Goal: Information Seeking & Learning: Find specific fact

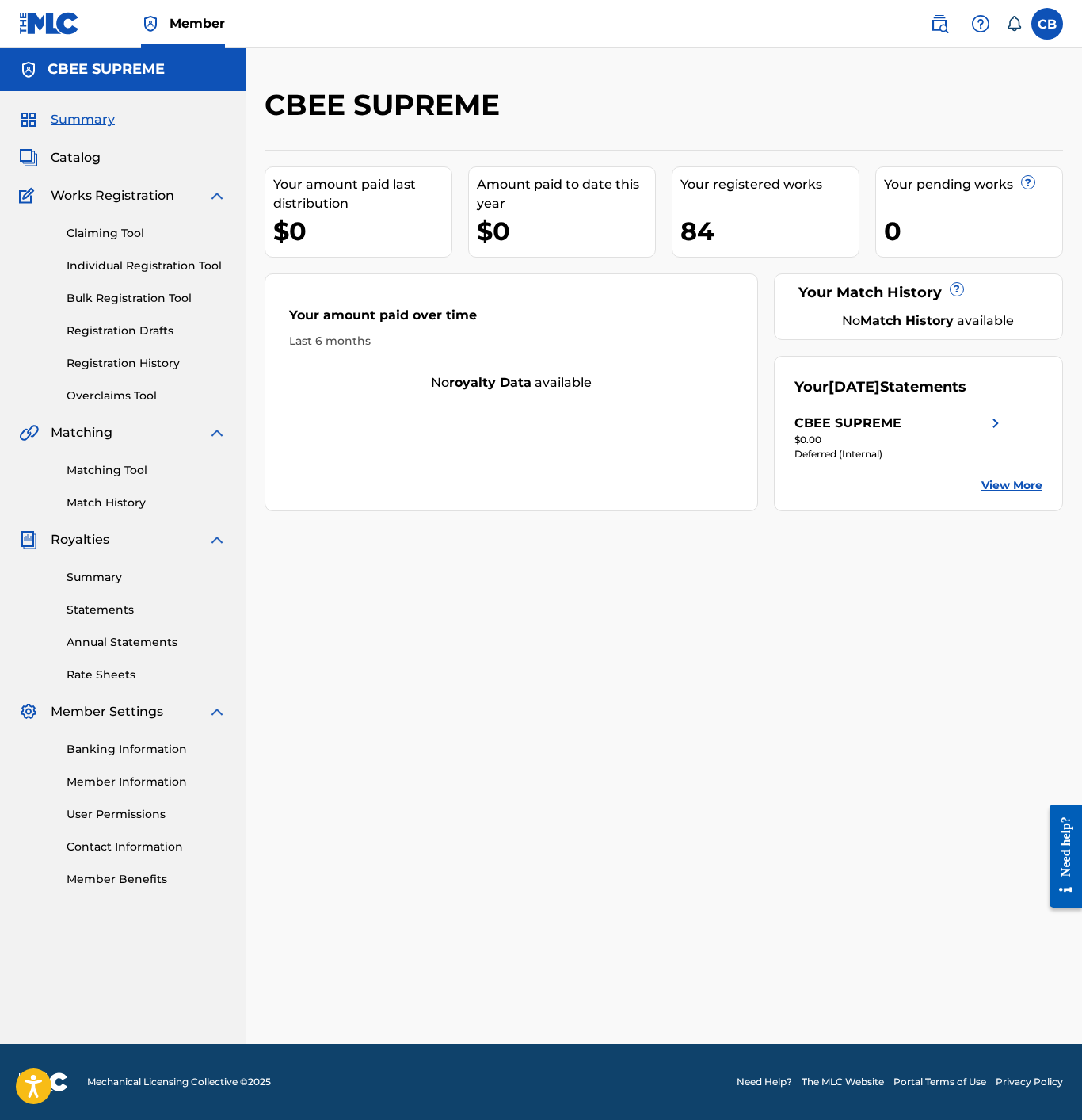
click at [101, 353] on div "Claiming Tool Individual Registration Tool Bulk Registration Tool Registration …" at bounding box center [123, 305] width 208 height 199
click at [111, 375] on div "Claiming Tool Individual Registration Tool Bulk Registration Tool Registration …" at bounding box center [123, 305] width 208 height 199
click at [117, 362] on link "Registration History" at bounding box center [147, 363] width 160 height 17
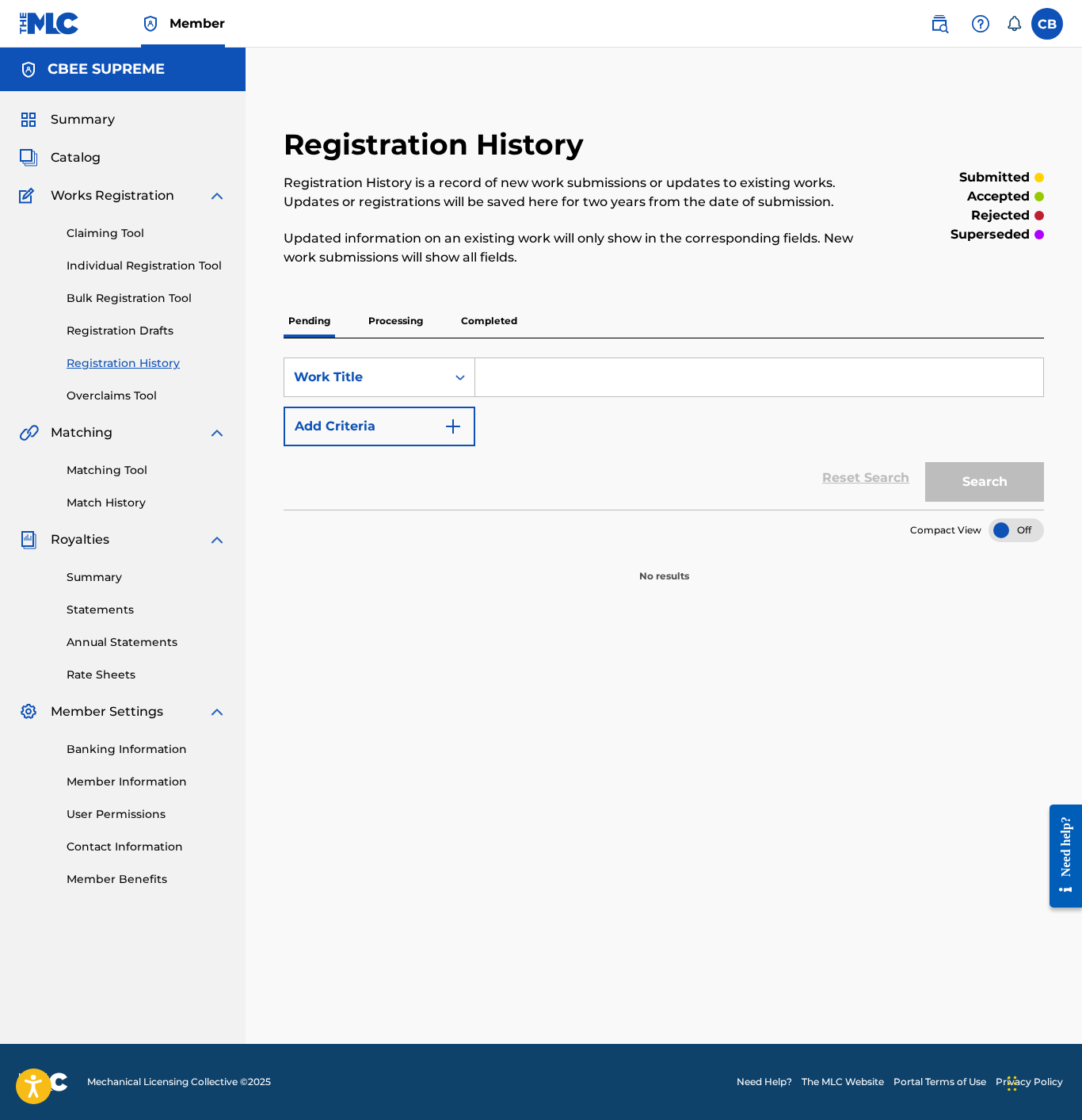
click at [497, 323] on p "Completed" at bounding box center [489, 321] width 66 height 33
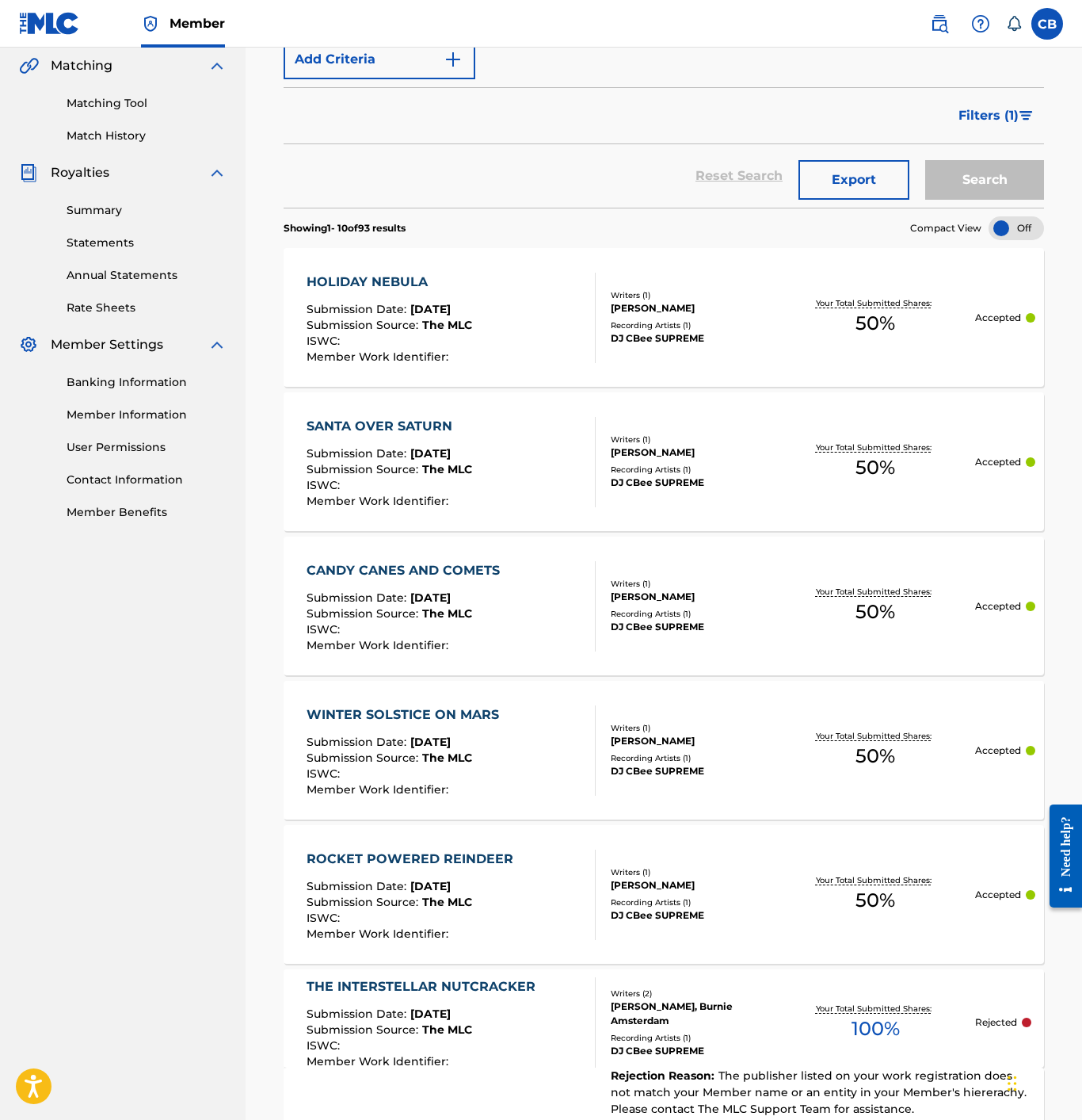
scroll to position [361, 0]
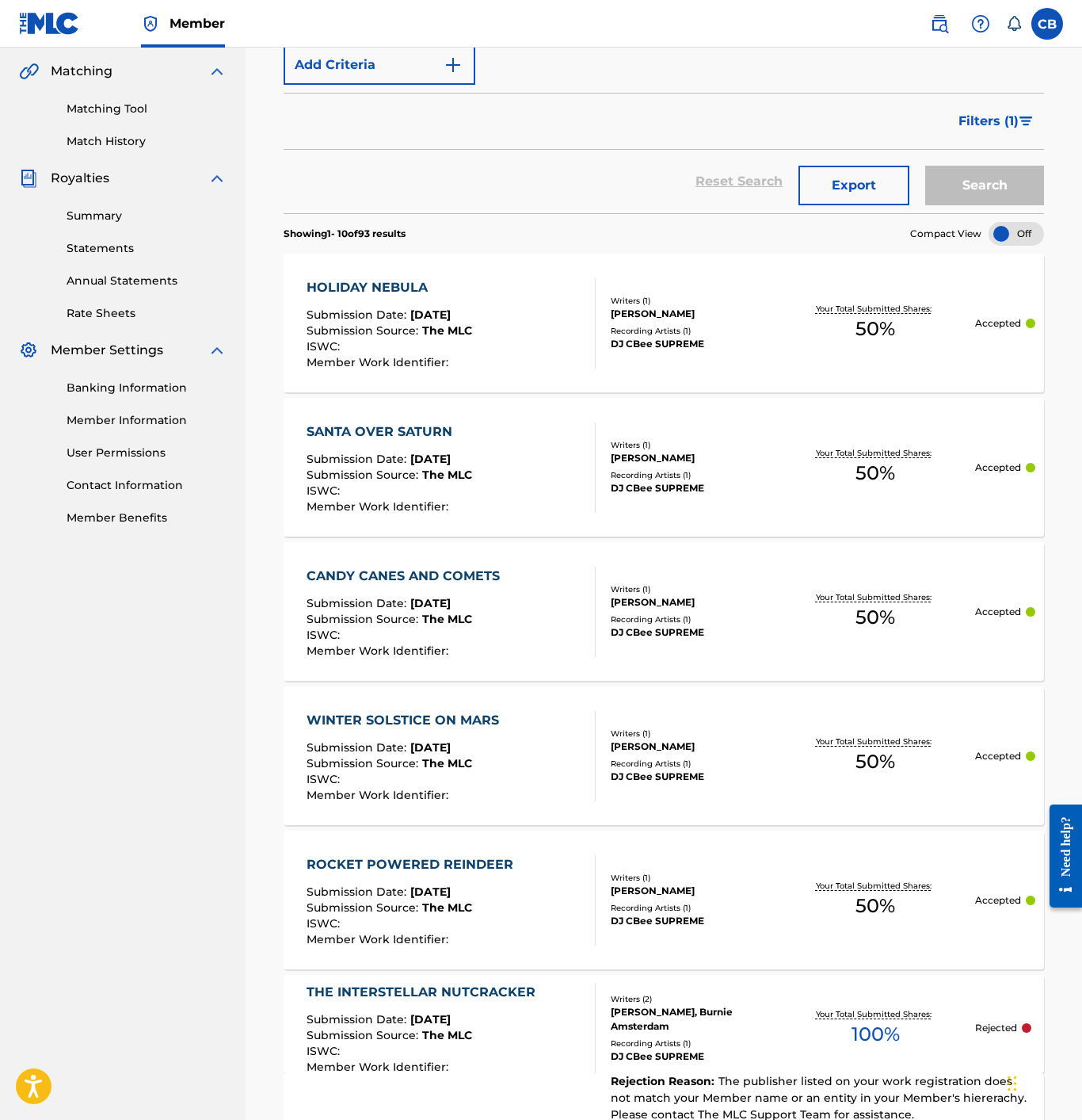
click at [374, 862] on div "ROCKET POWERED REINDEER" at bounding box center [414, 864] width 215 height 19
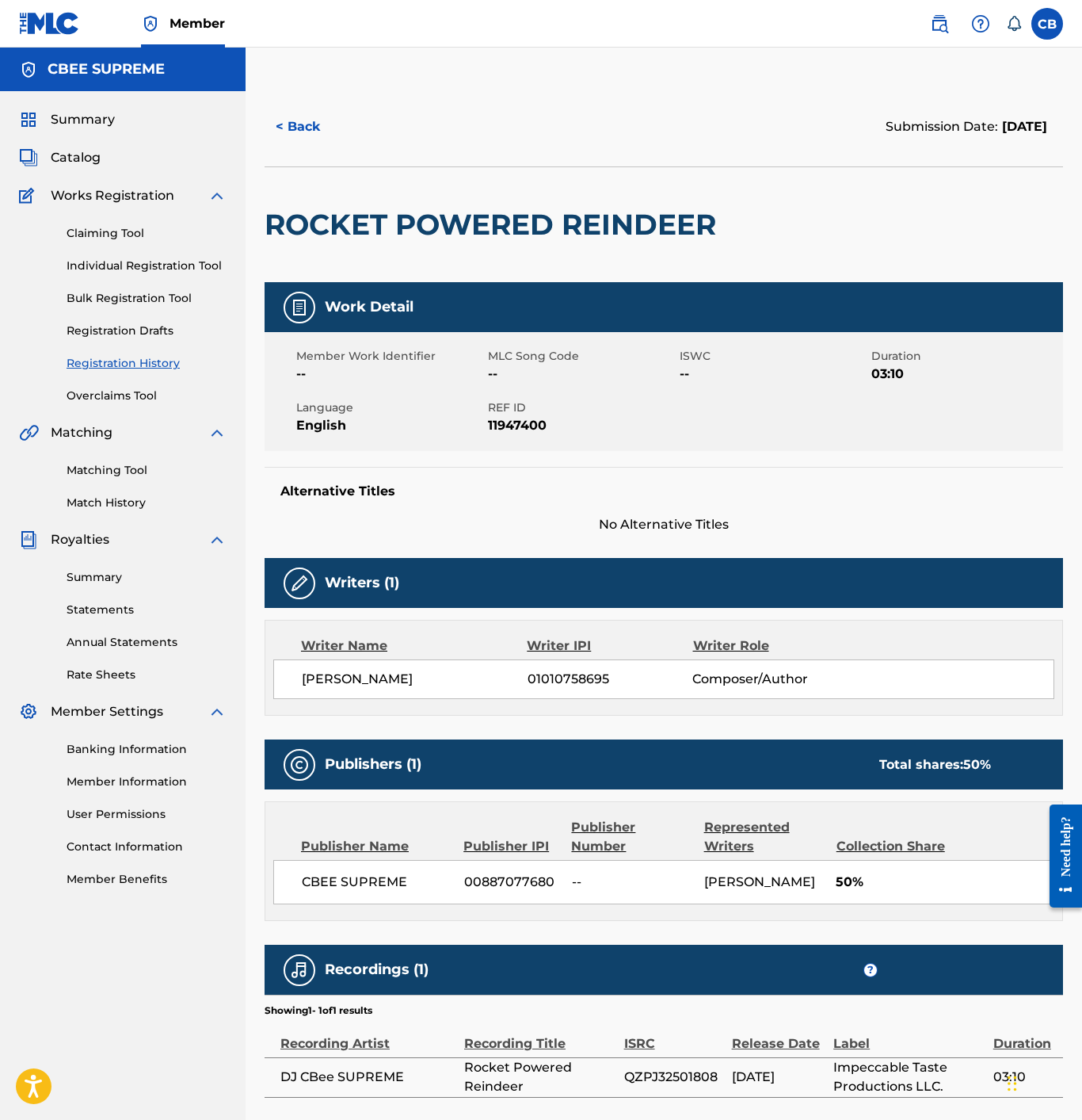
click at [290, 121] on button "< Back" at bounding box center [312, 126] width 95 height 40
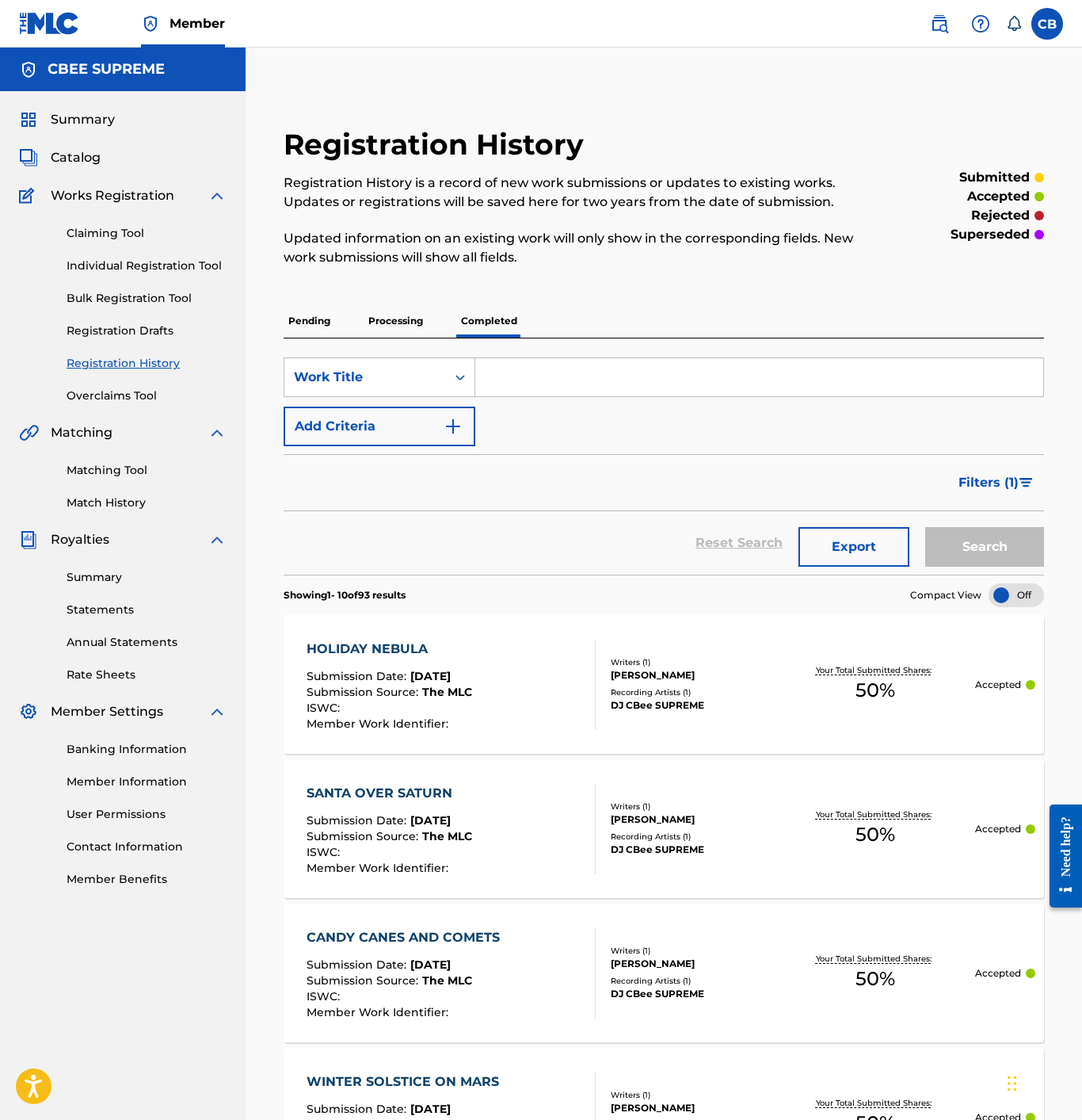
click at [78, 165] on span "Catalog" at bounding box center [76, 158] width 50 height 19
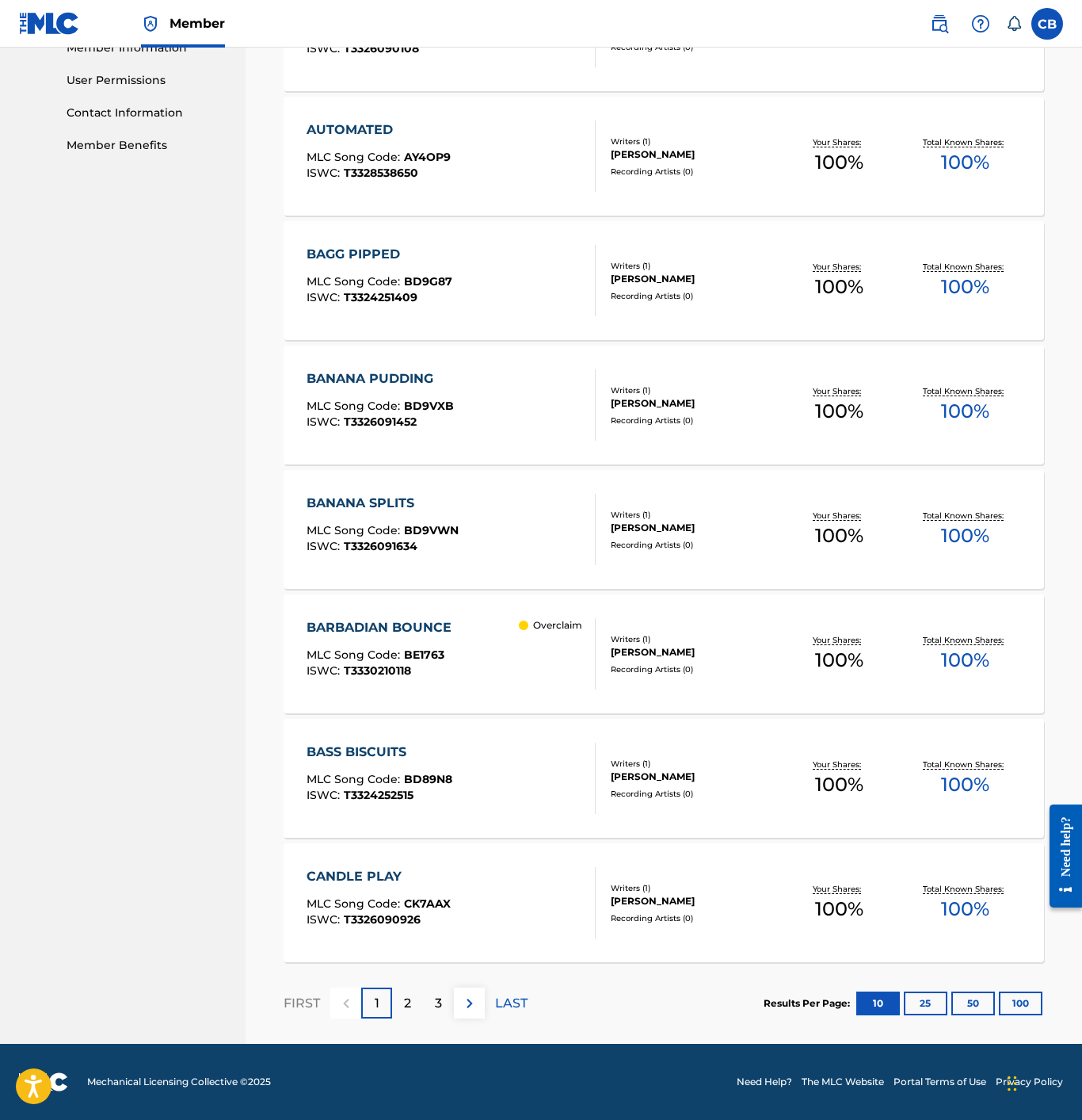
scroll to position [734, 0]
click at [401, 1004] on div "2" at bounding box center [407, 1003] width 31 height 31
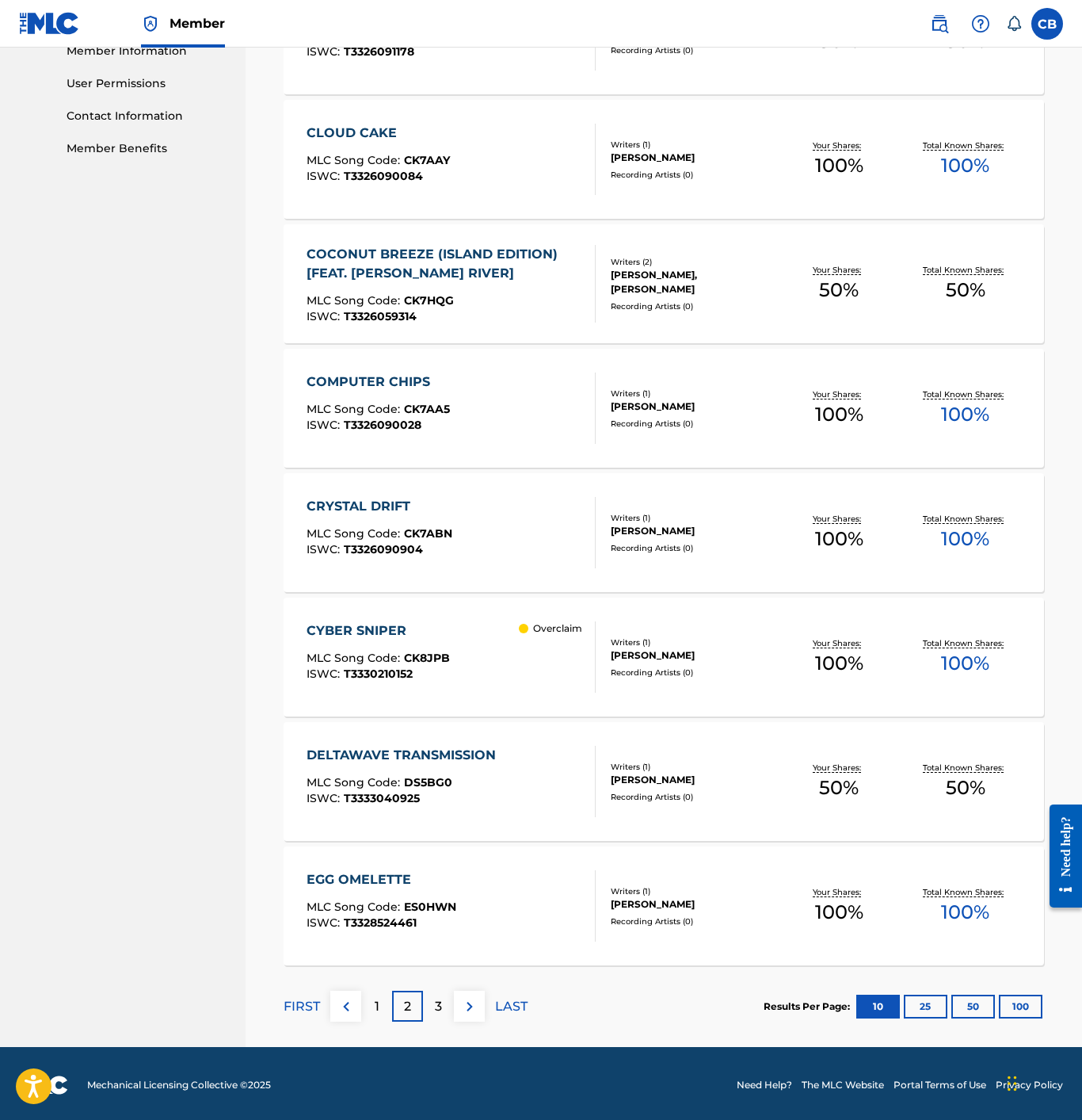
click at [393, 489] on div "CRYSTAL DRIFT MLC Song Code : CK7ABN ISWC : T3326090904 Writers ( 1 ) [PERSON_N…" at bounding box center [663, 532] width 760 height 119
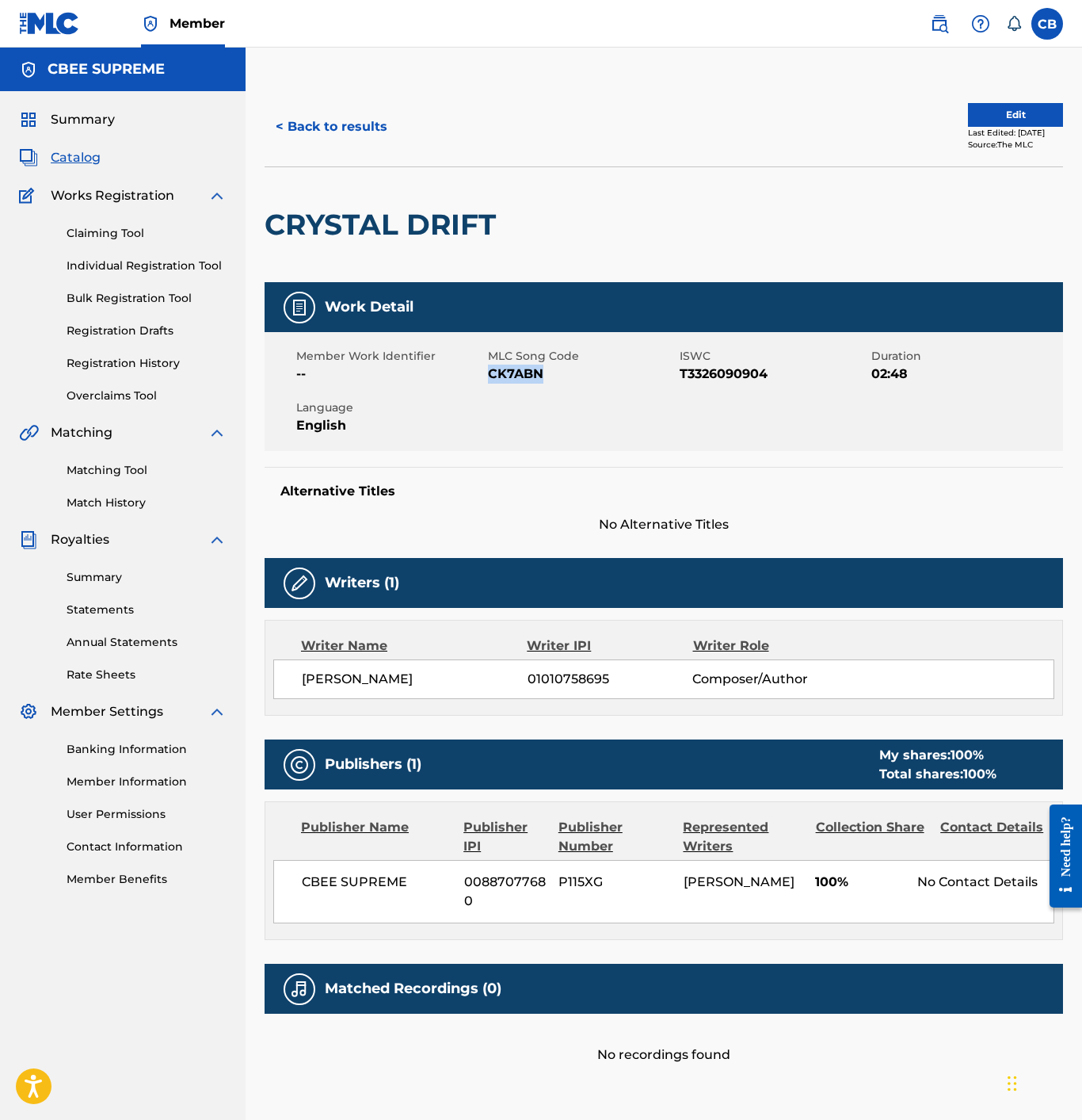
drag, startPoint x: 539, startPoint y: 371, endPoint x: 491, endPoint y: 372, distance: 48.0
click at [491, 372] on span "CK7ABN" at bounding box center [582, 375] width 188 height 19
copy span "CK7ABN"
click at [317, 123] on button "< Back to results" at bounding box center [331, 126] width 134 height 40
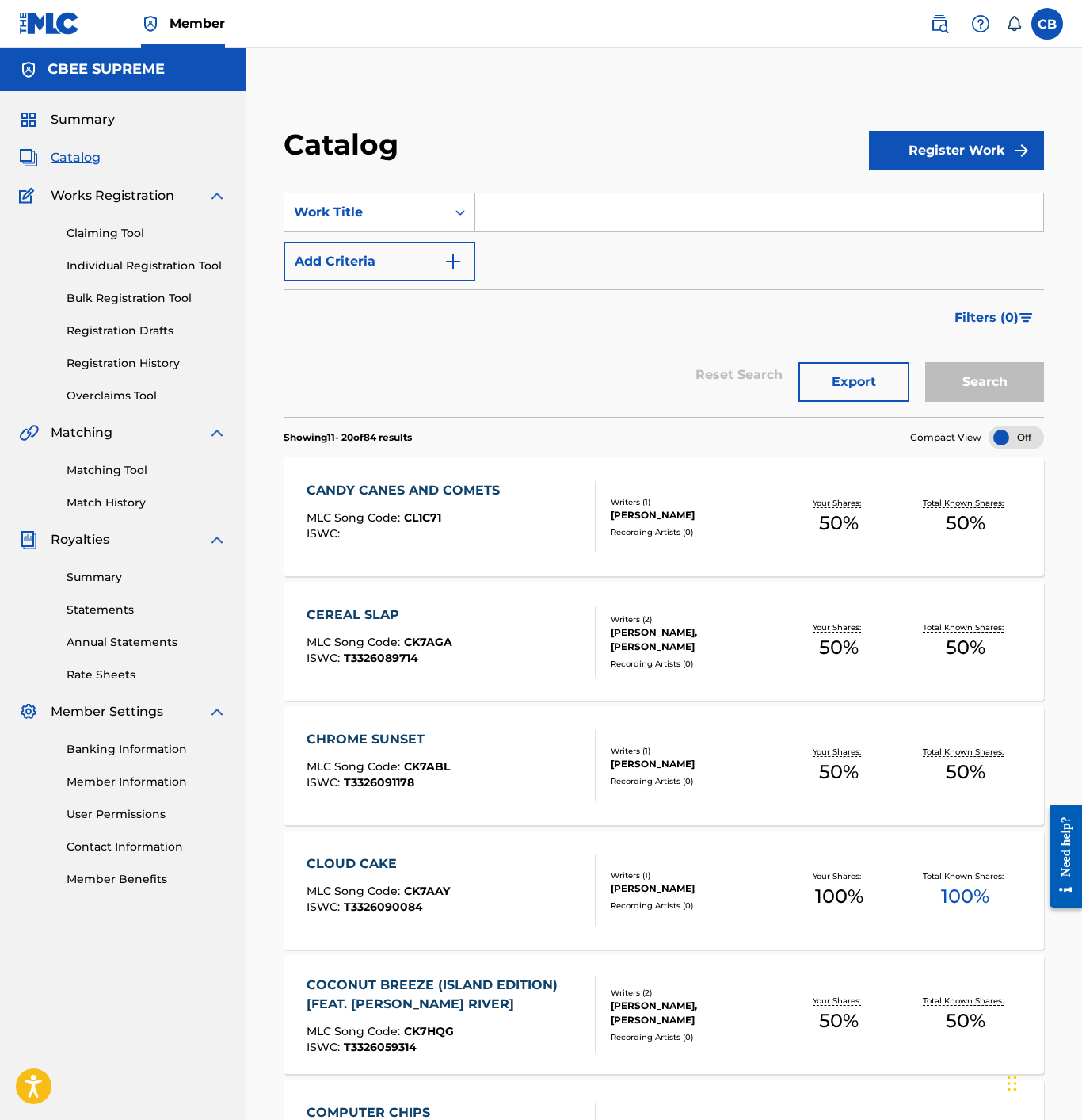
click at [373, 490] on div "CANDY CANES AND COMETS" at bounding box center [407, 491] width 201 height 19
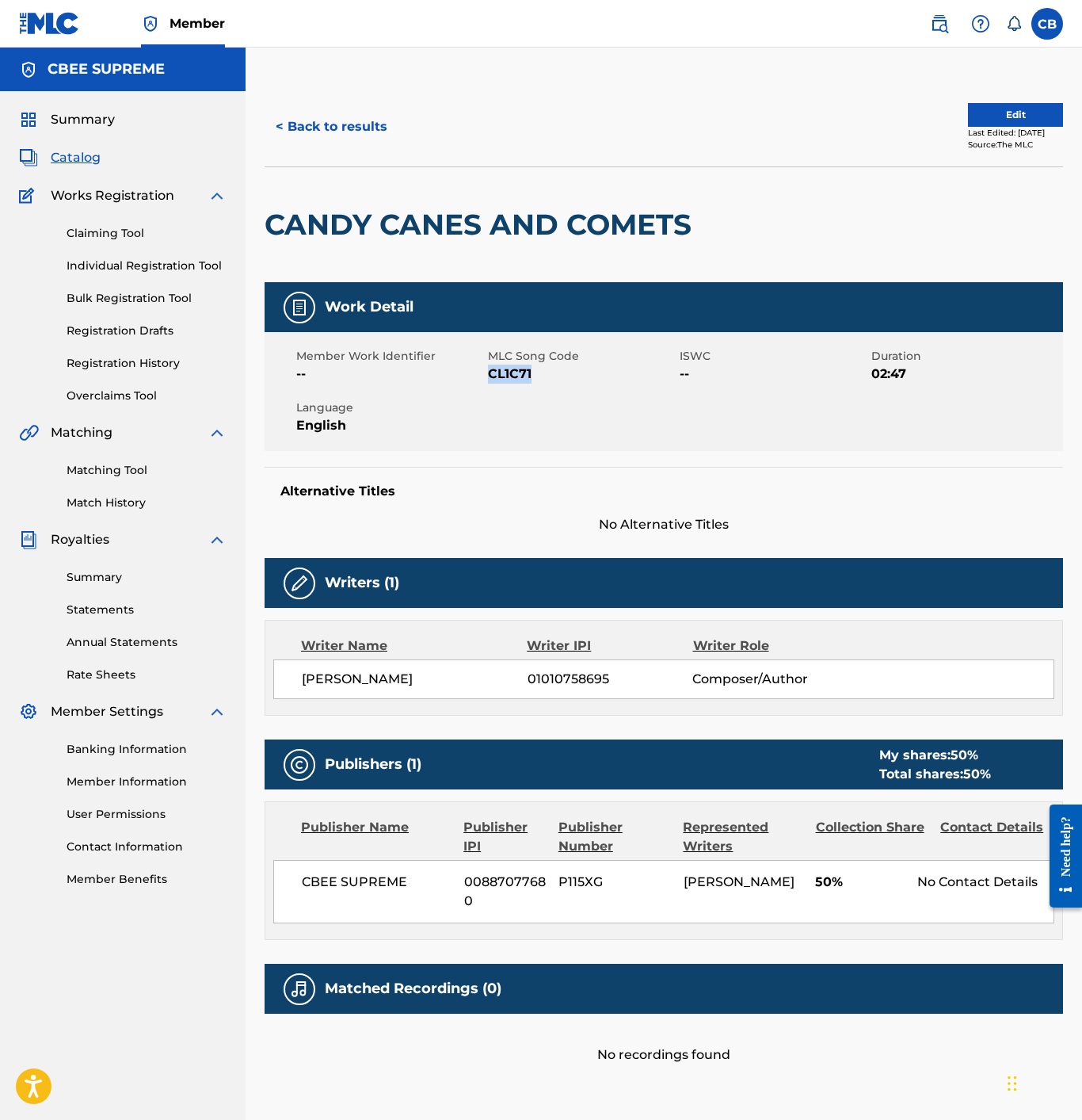
drag, startPoint x: 525, startPoint y: 374, endPoint x: 492, endPoint y: 376, distance: 33.1
click at [492, 376] on span "CL1C71" at bounding box center [582, 375] width 188 height 19
copy span "CL1C71"
click at [308, 129] on button "< Back to results" at bounding box center [331, 126] width 134 height 40
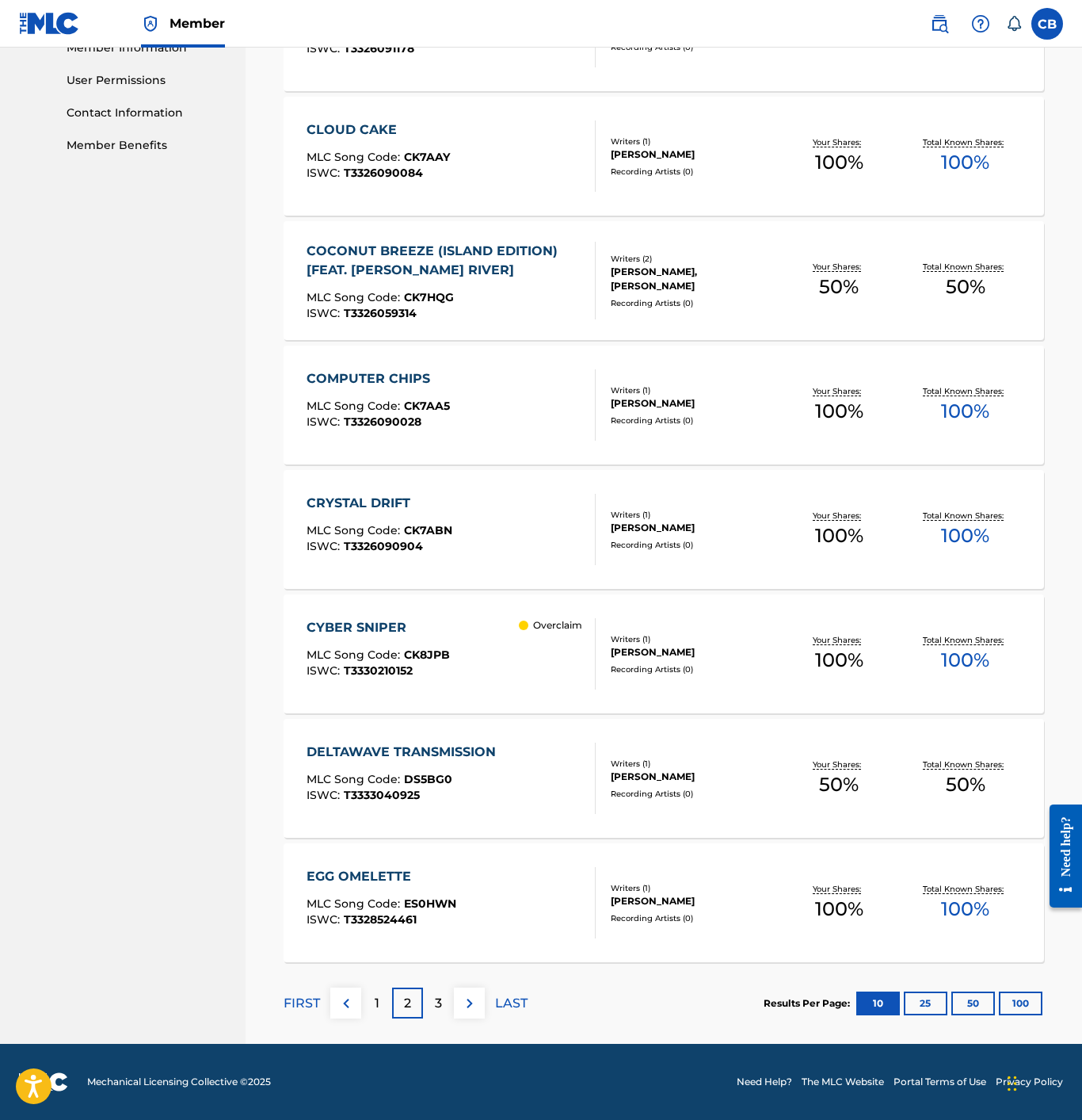
scroll to position [734, 0]
click at [437, 1005] on p "3" at bounding box center [439, 1004] width 7 height 19
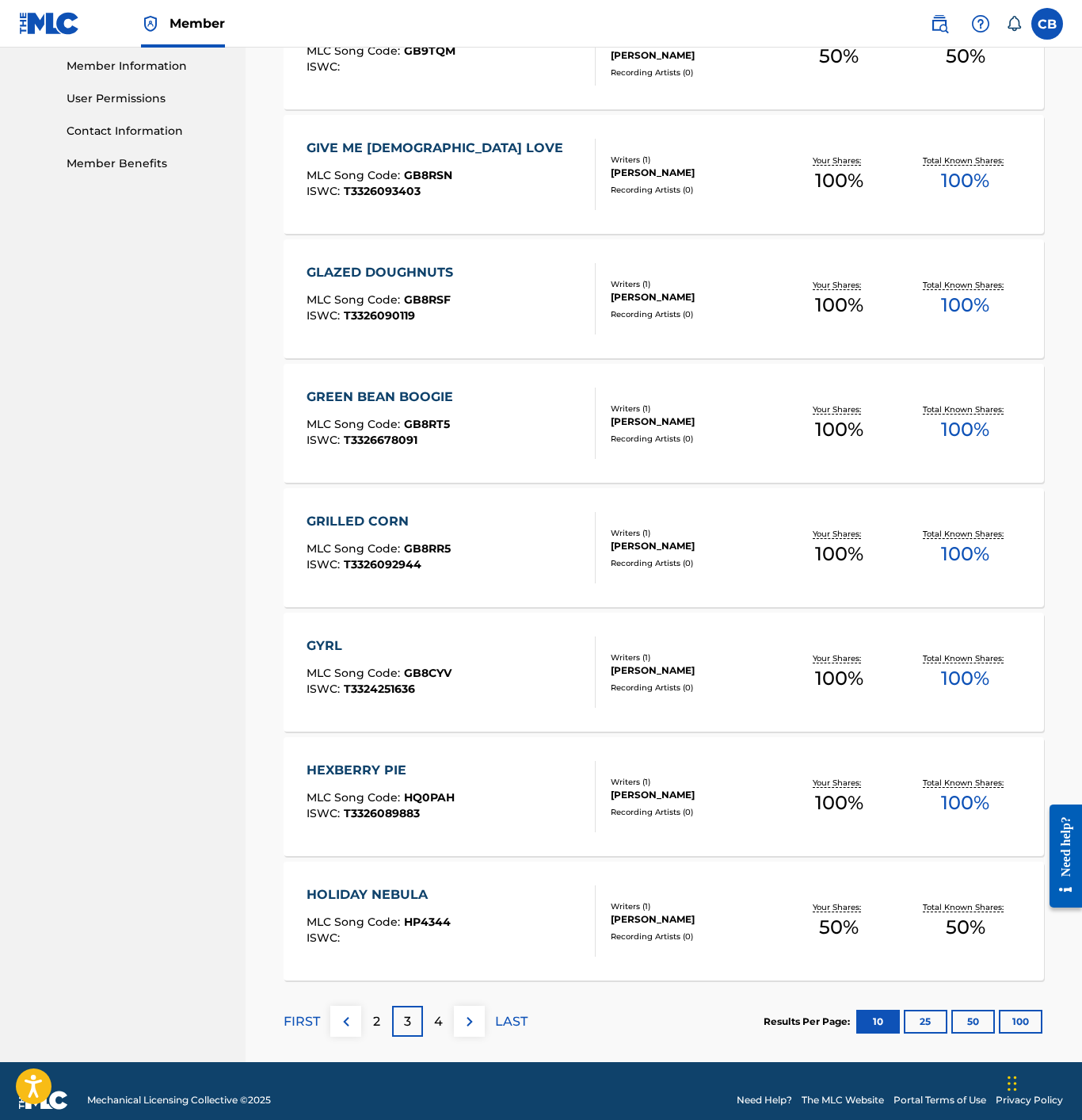
scroll to position [717, 0]
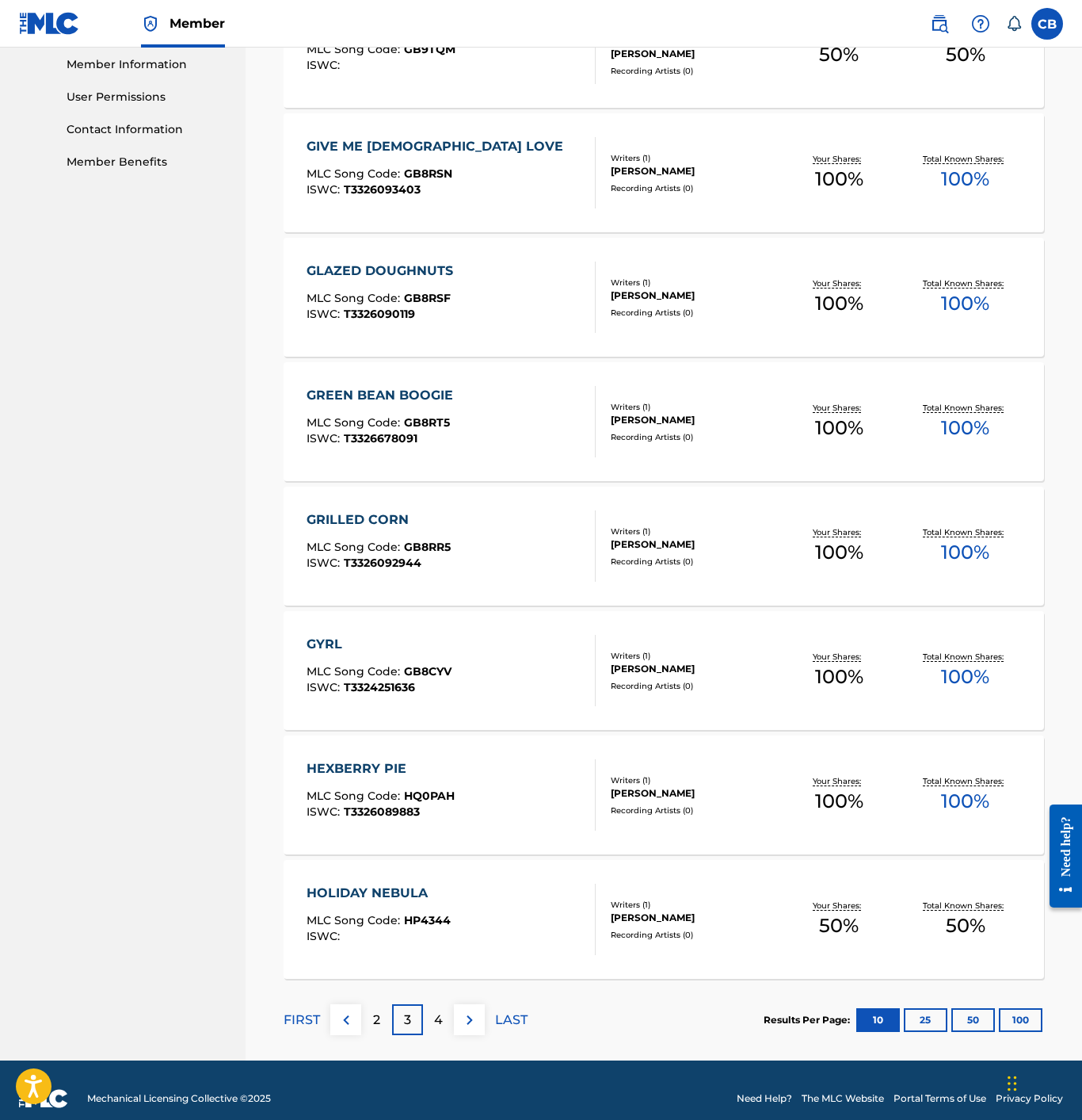
click at [378, 889] on div "HOLIDAY NEBULA" at bounding box center [379, 894] width 145 height 19
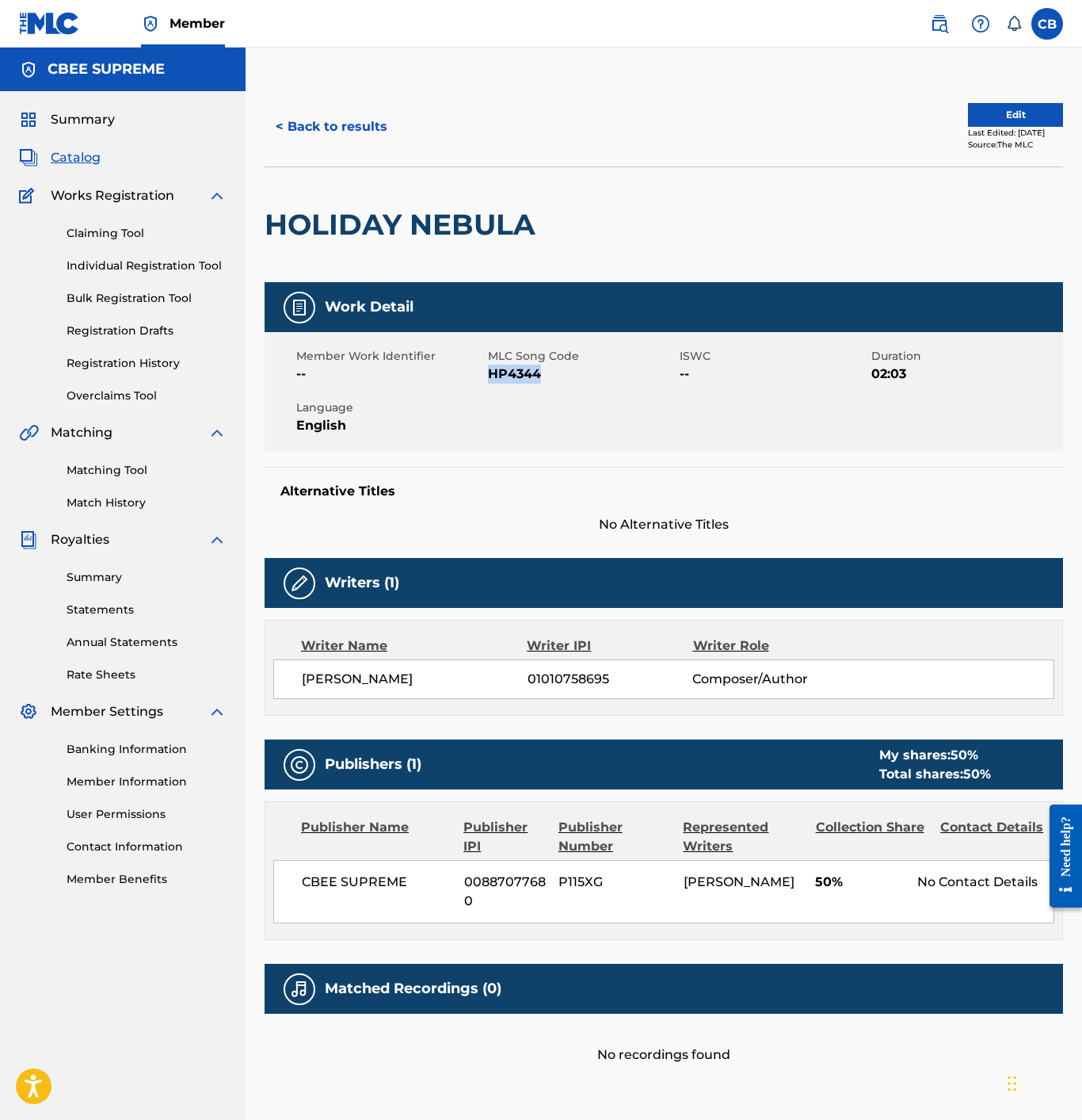
drag, startPoint x: 540, startPoint y: 372, endPoint x: 499, endPoint y: 372, distance: 41.0
click at [489, 372] on span "HP4344" at bounding box center [582, 375] width 188 height 19
copy span "HP4344"
click at [303, 118] on button "< Back to results" at bounding box center [331, 126] width 134 height 40
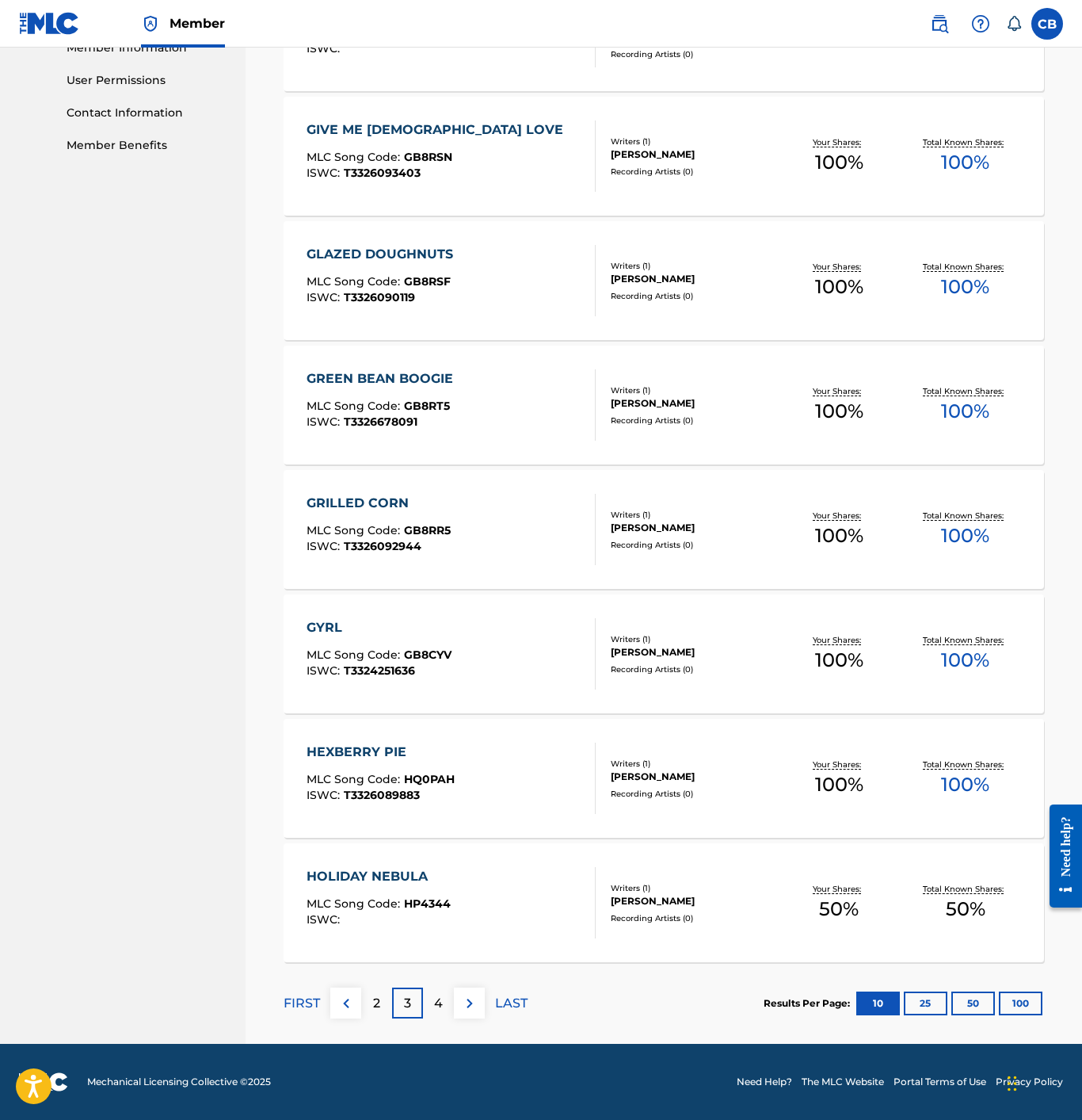
scroll to position [734, 0]
click at [444, 1006] on div "4" at bounding box center [438, 1003] width 31 height 31
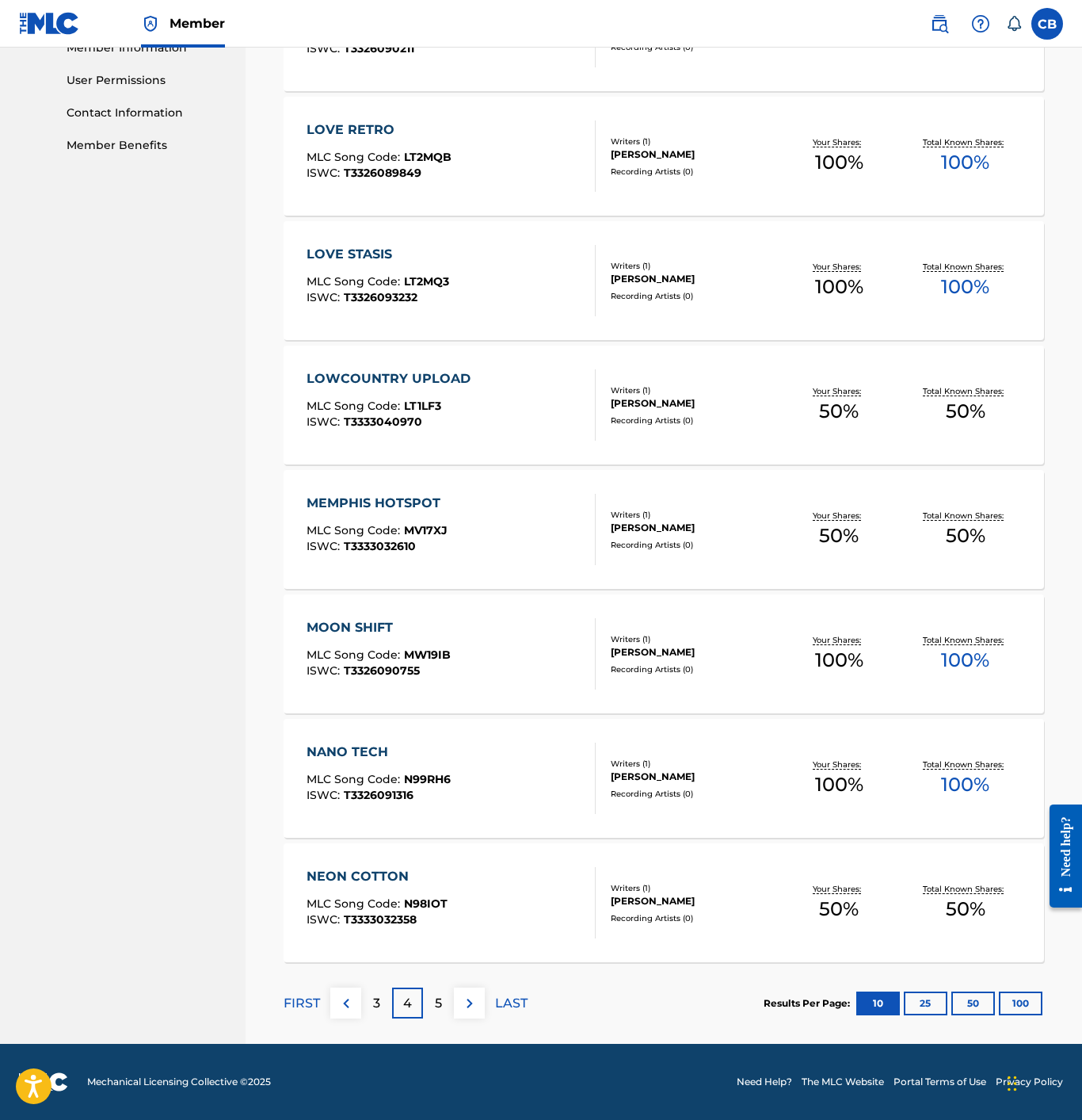
click at [441, 1005] on p "5" at bounding box center [439, 1004] width 7 height 19
click at [435, 999] on p "6" at bounding box center [439, 1004] width 8 height 19
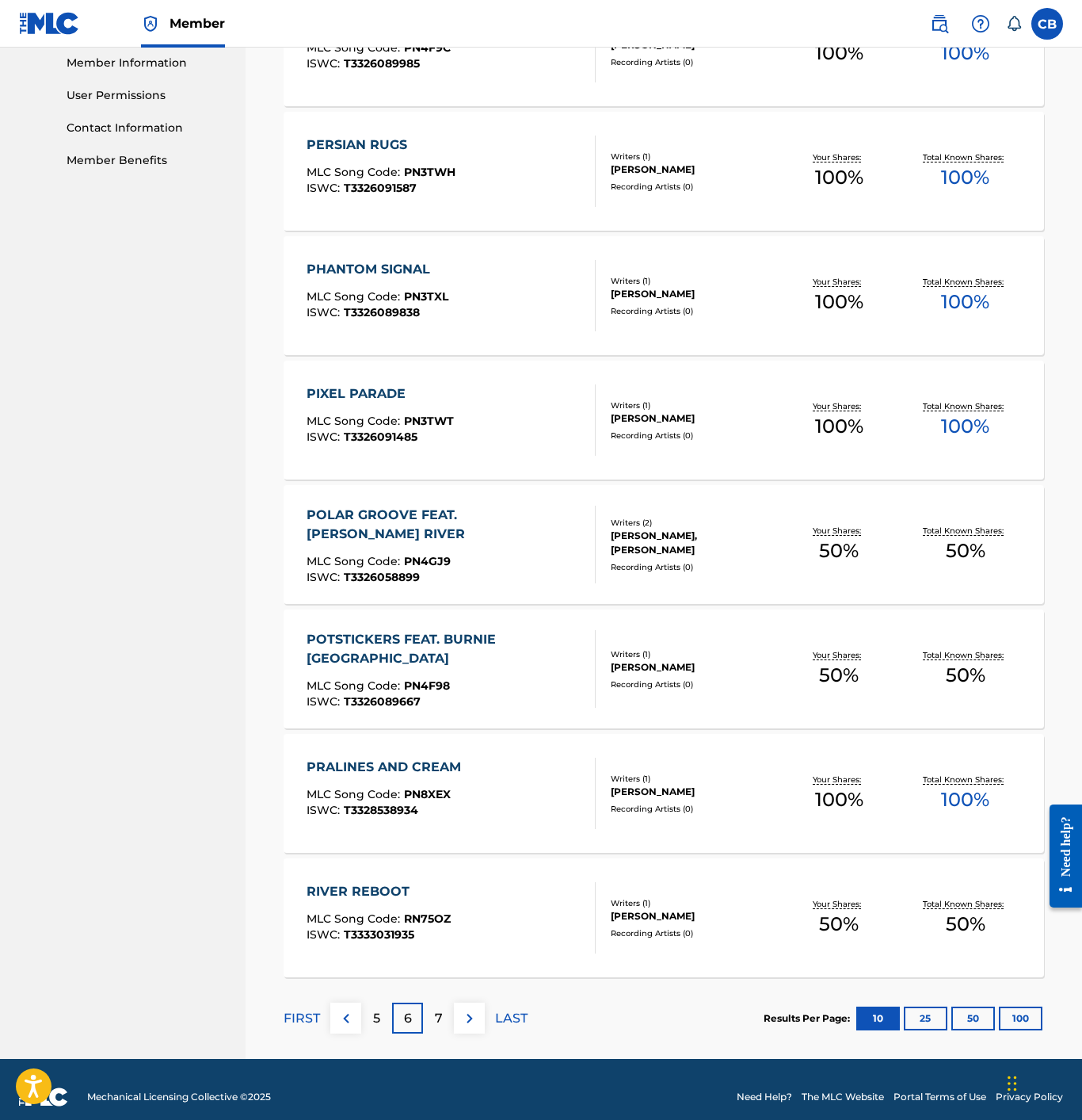
scroll to position [720, 0]
click at [441, 1012] on p "7" at bounding box center [439, 1018] width 8 height 19
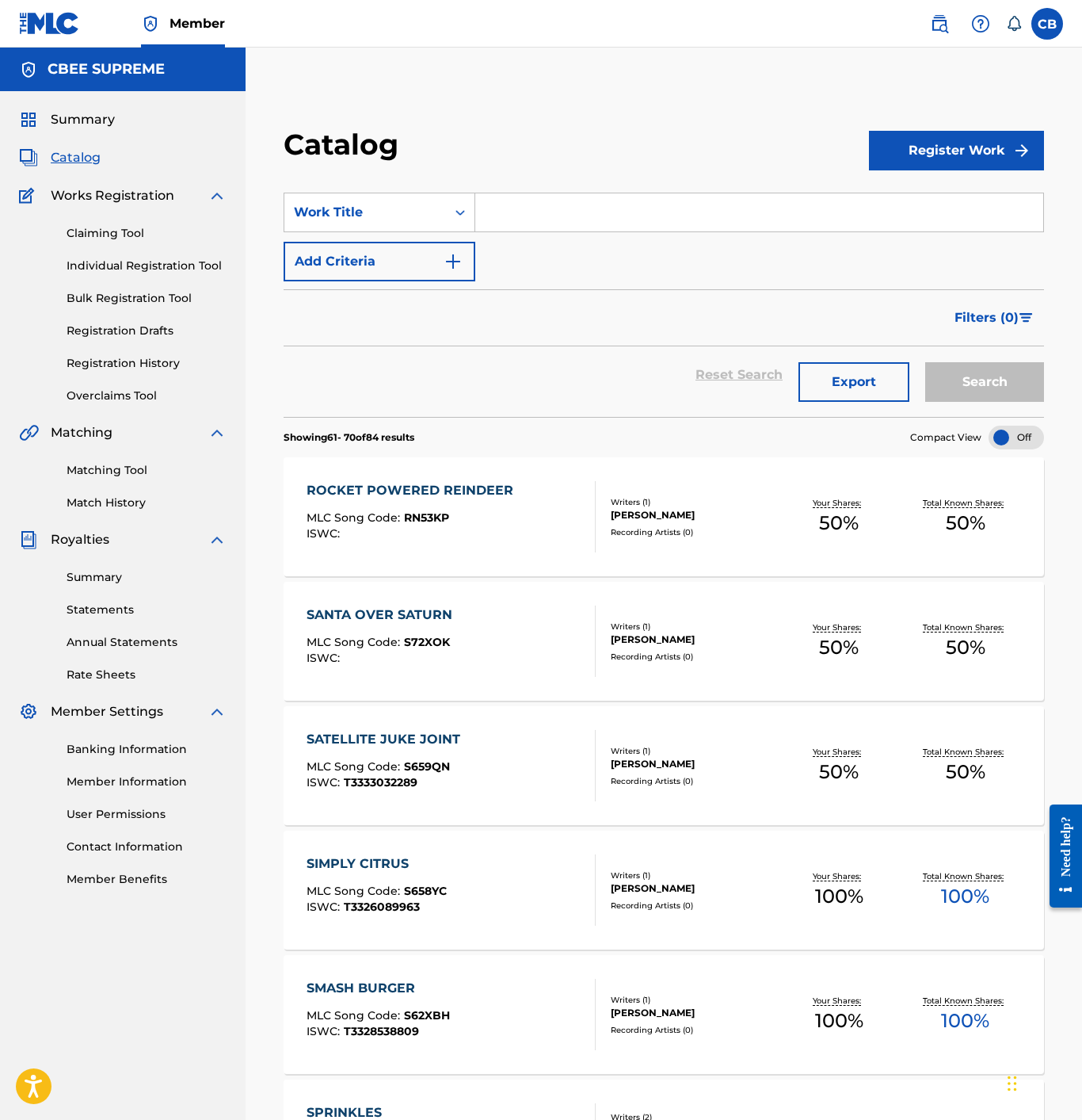
scroll to position [1, 0]
click at [414, 484] on div "ROCKET POWERED REINDEER" at bounding box center [414, 490] width 215 height 19
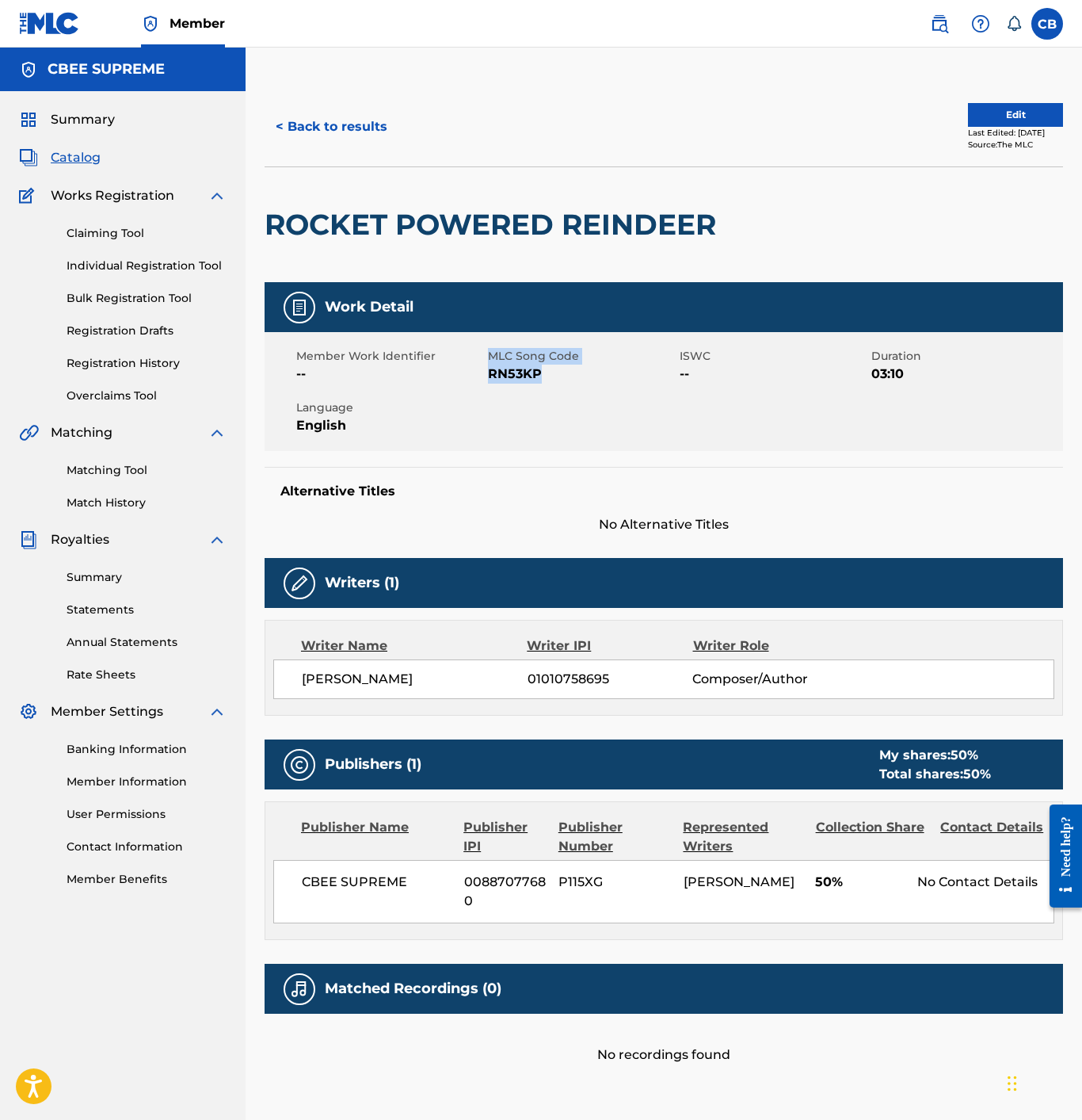
drag, startPoint x: 541, startPoint y: 375, endPoint x: 486, endPoint y: 375, distance: 55.0
click at [486, 375] on div "Member Work Identifier -- MLC Song Code RN53KP ISWC -- Duration 03:10 Language …" at bounding box center [663, 391] width 798 height 119
click at [535, 375] on span "RN53KP" at bounding box center [582, 375] width 188 height 19
drag, startPoint x: 544, startPoint y: 374, endPoint x: 492, endPoint y: 374, distance: 52.0
click at [492, 374] on span "RN53KP" at bounding box center [582, 375] width 188 height 19
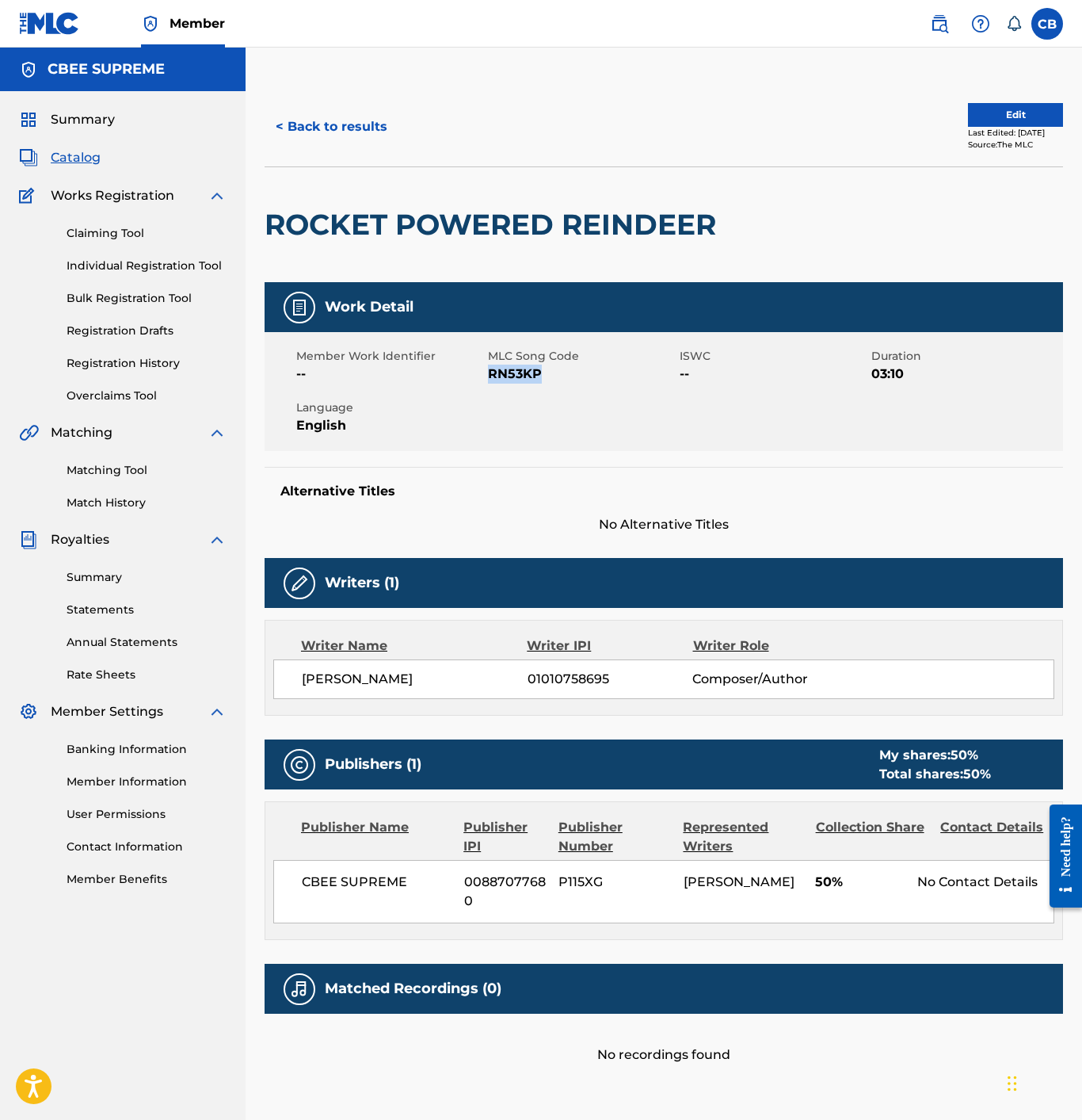
copy span "RN53KP"
click at [314, 137] on button "< Back to results" at bounding box center [331, 126] width 134 height 40
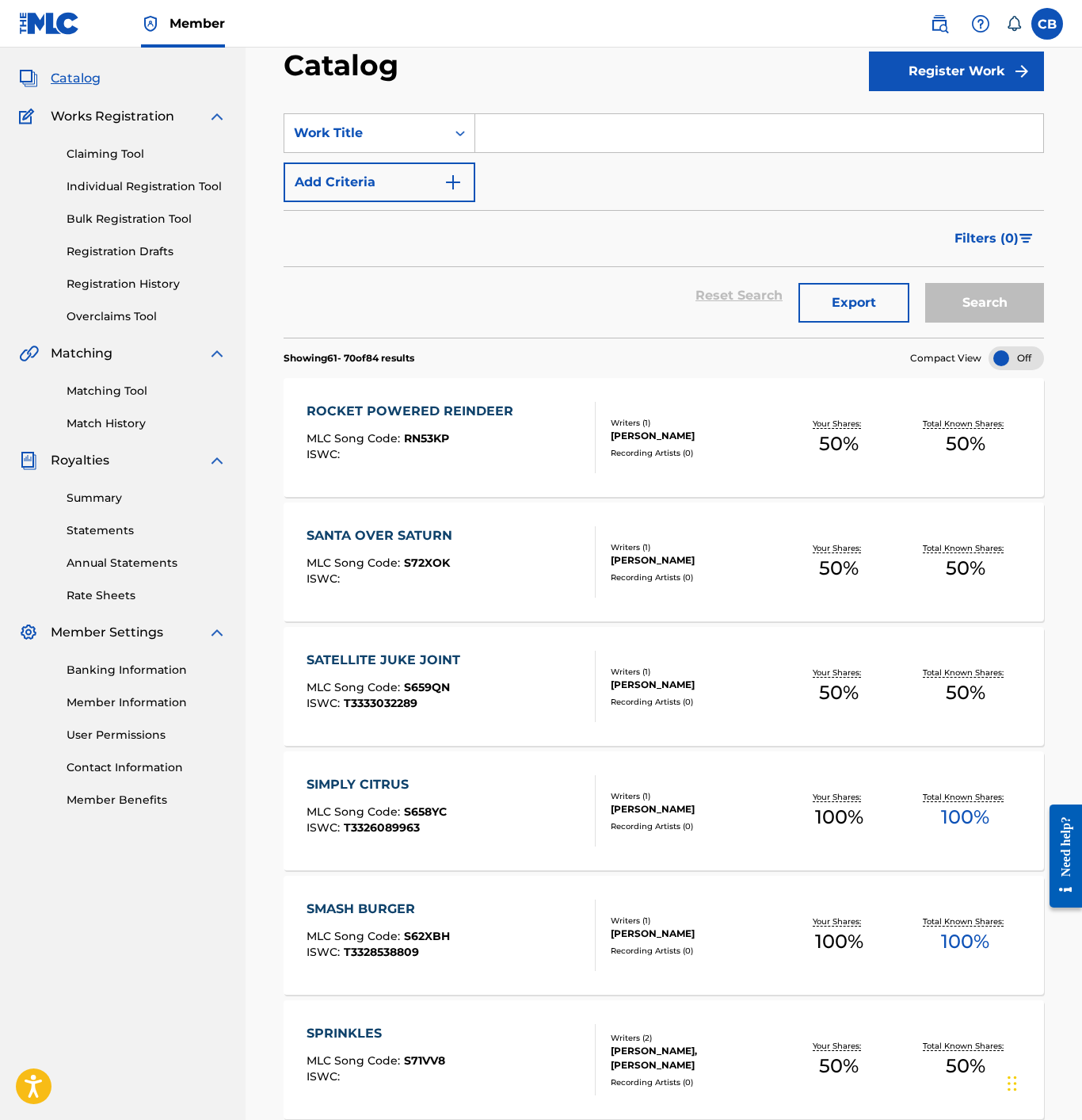
scroll to position [86, 0]
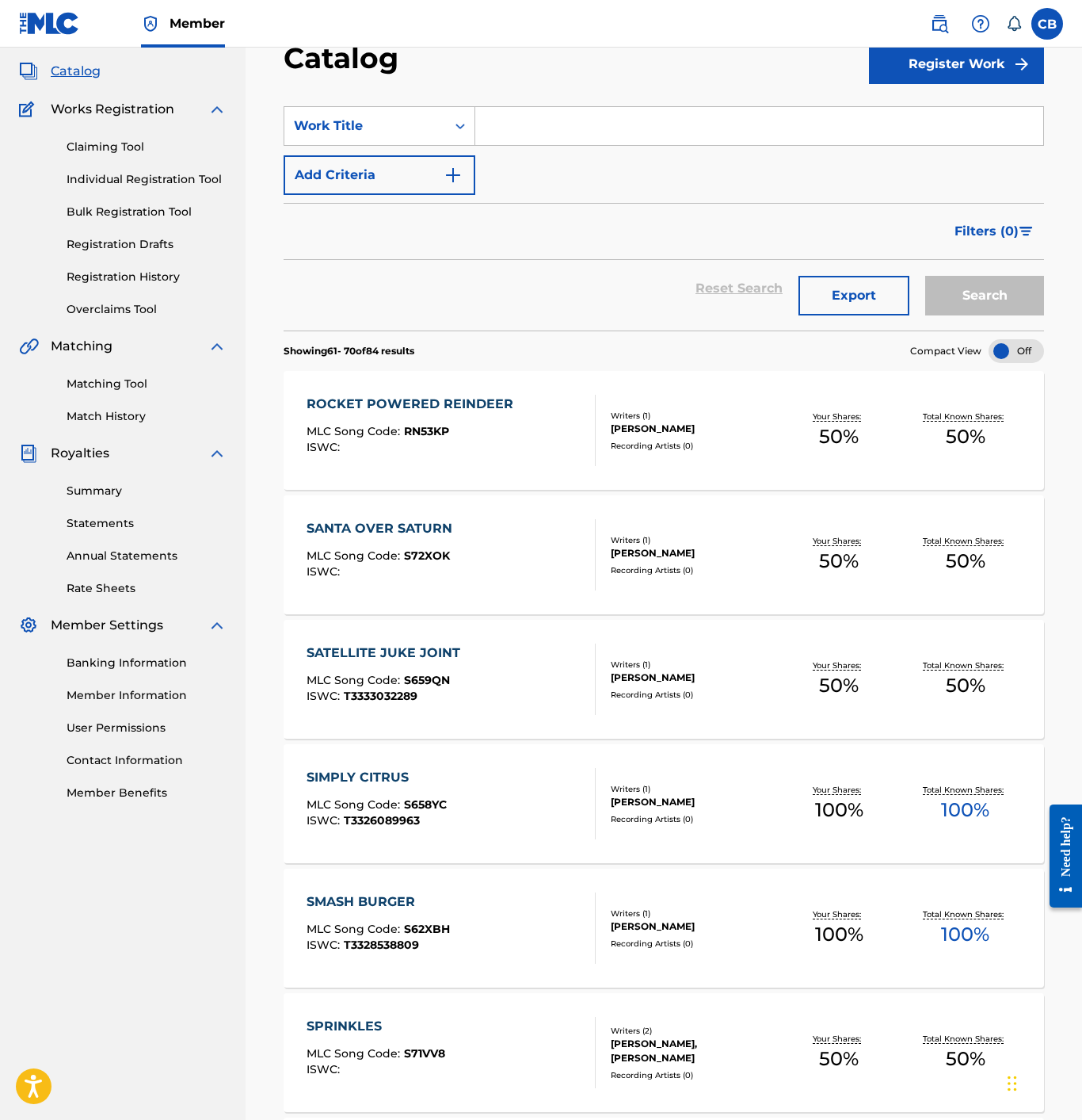
click at [412, 520] on div "SANTA OVER SATURN" at bounding box center [383, 529] width 153 height 19
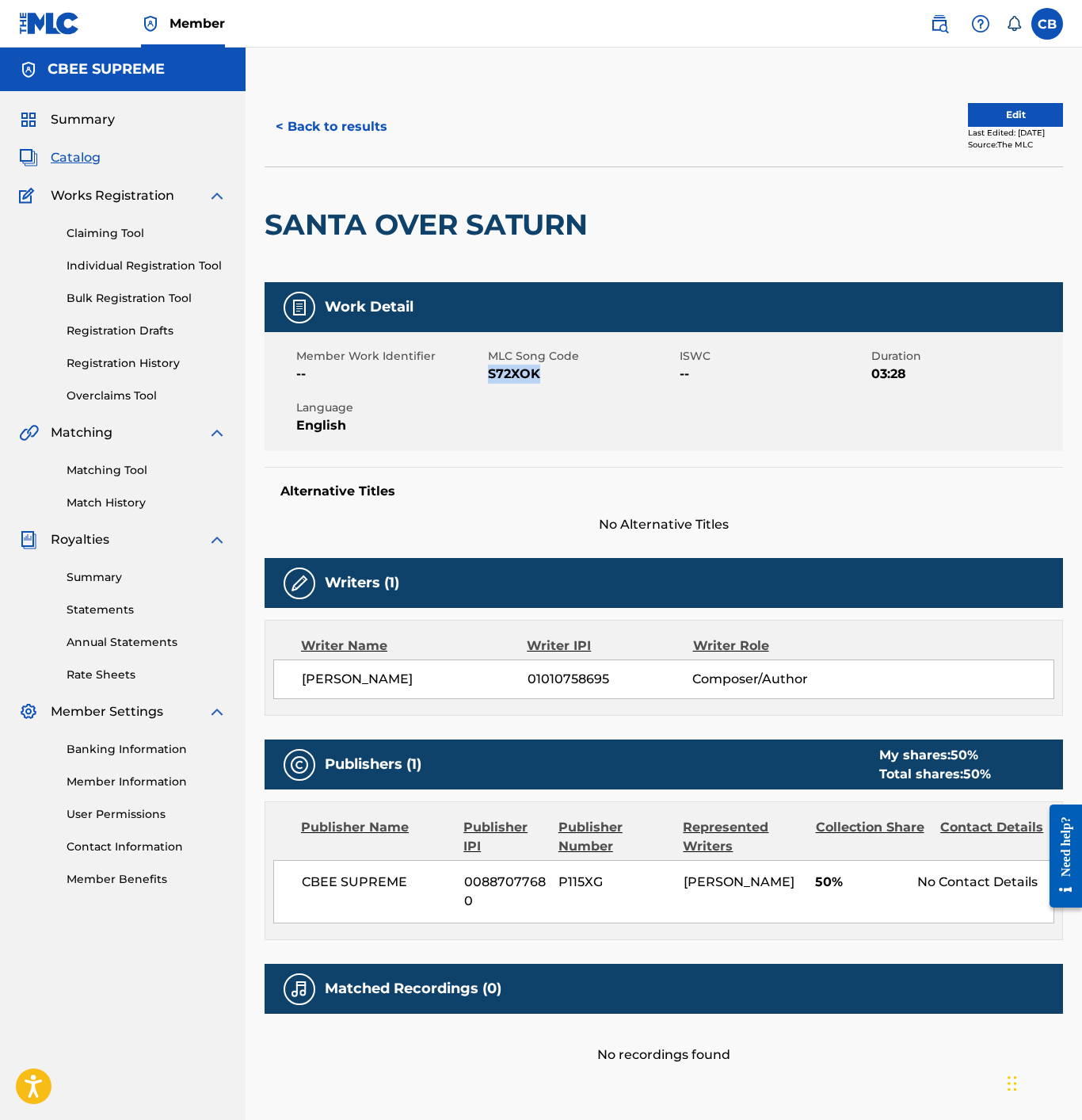
drag, startPoint x: 538, startPoint y: 375, endPoint x: 490, endPoint y: 374, distance: 48.0
click at [490, 374] on span "S72XOK" at bounding box center [582, 375] width 188 height 19
copy span "S72XOK"
click at [305, 122] on button "< Back to results" at bounding box center [331, 126] width 134 height 40
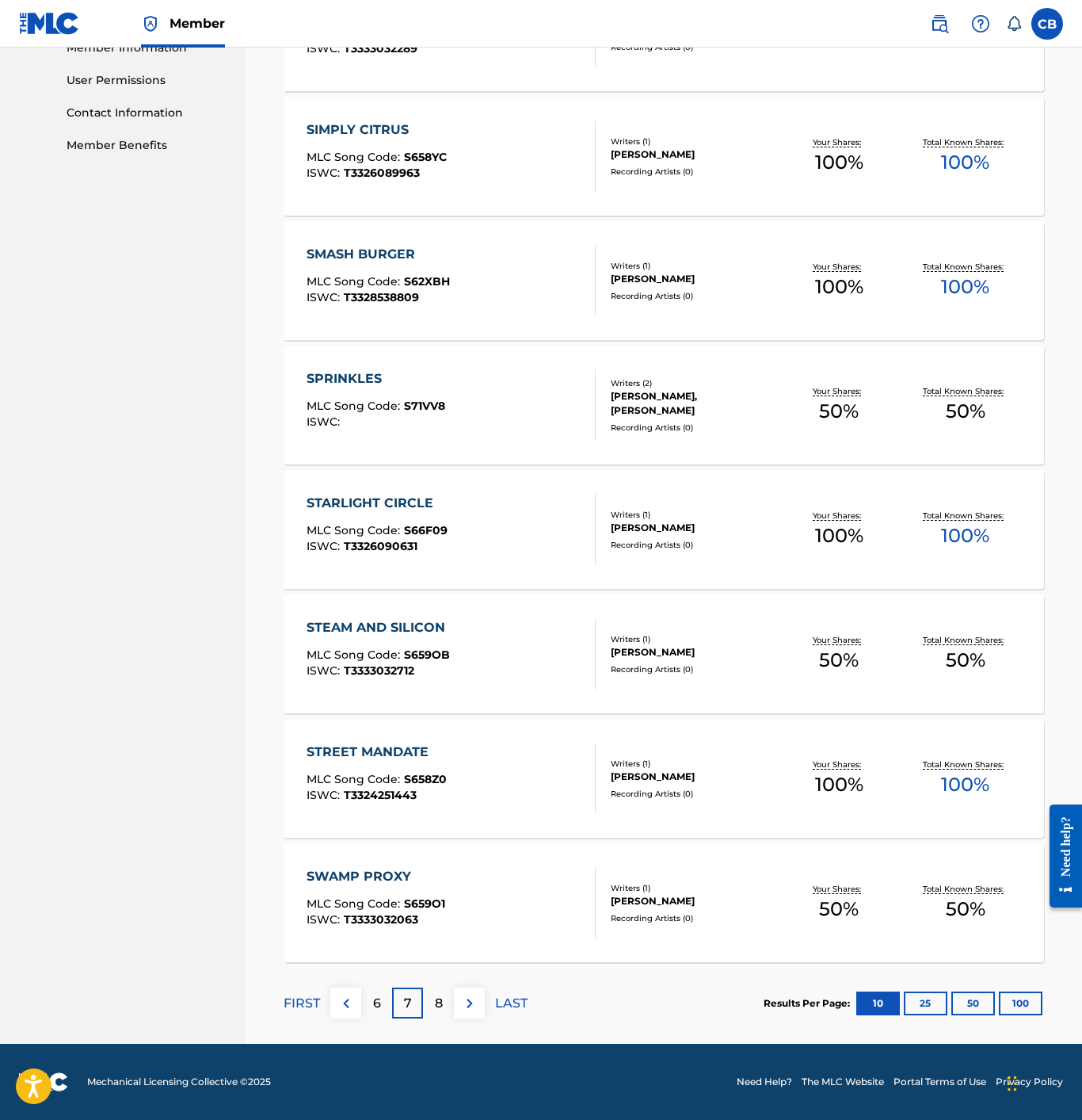
scroll to position [734, 0]
click at [437, 995] on p "8" at bounding box center [439, 1004] width 8 height 19
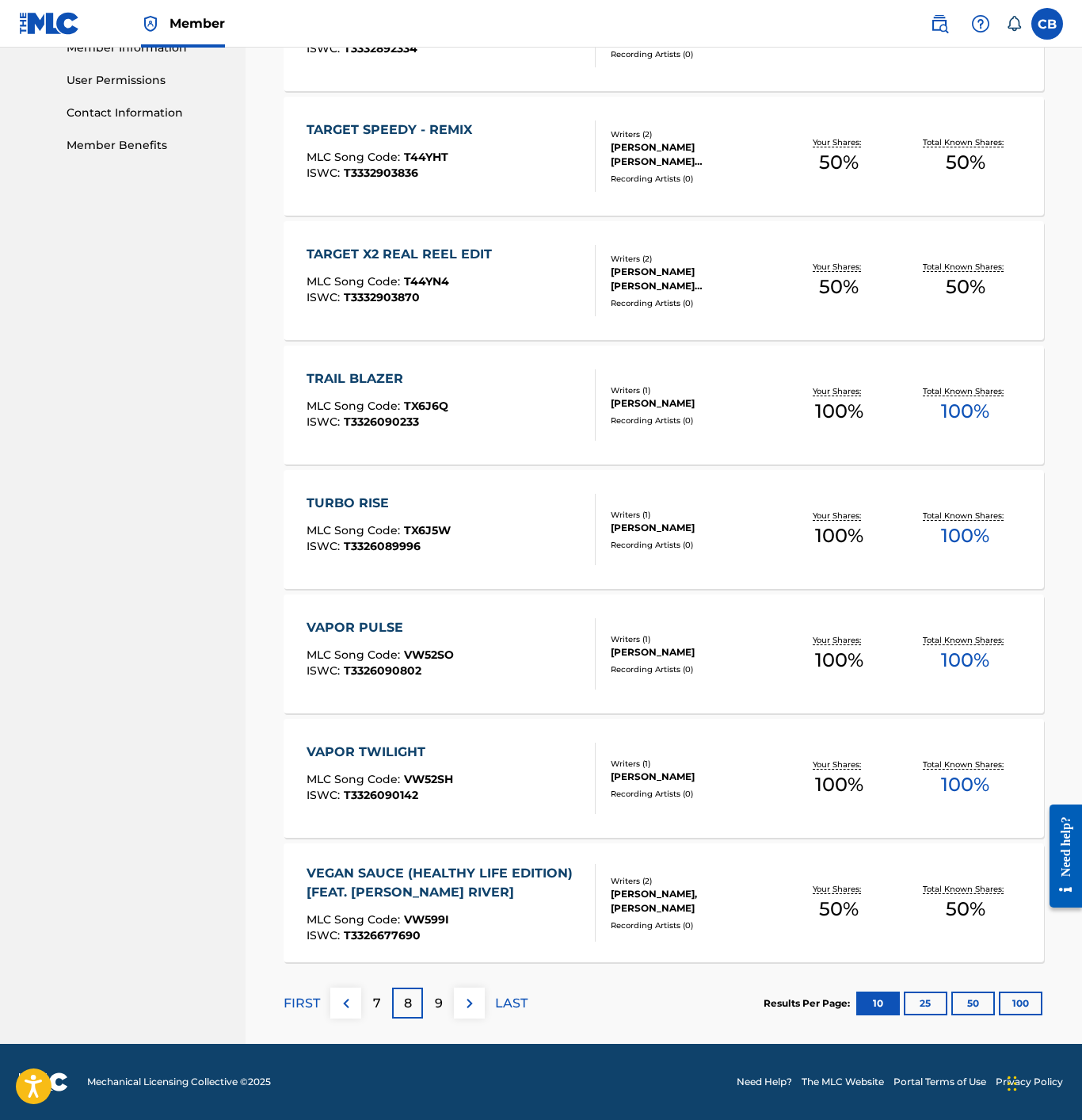
click at [440, 1004] on p "9" at bounding box center [439, 1004] width 8 height 19
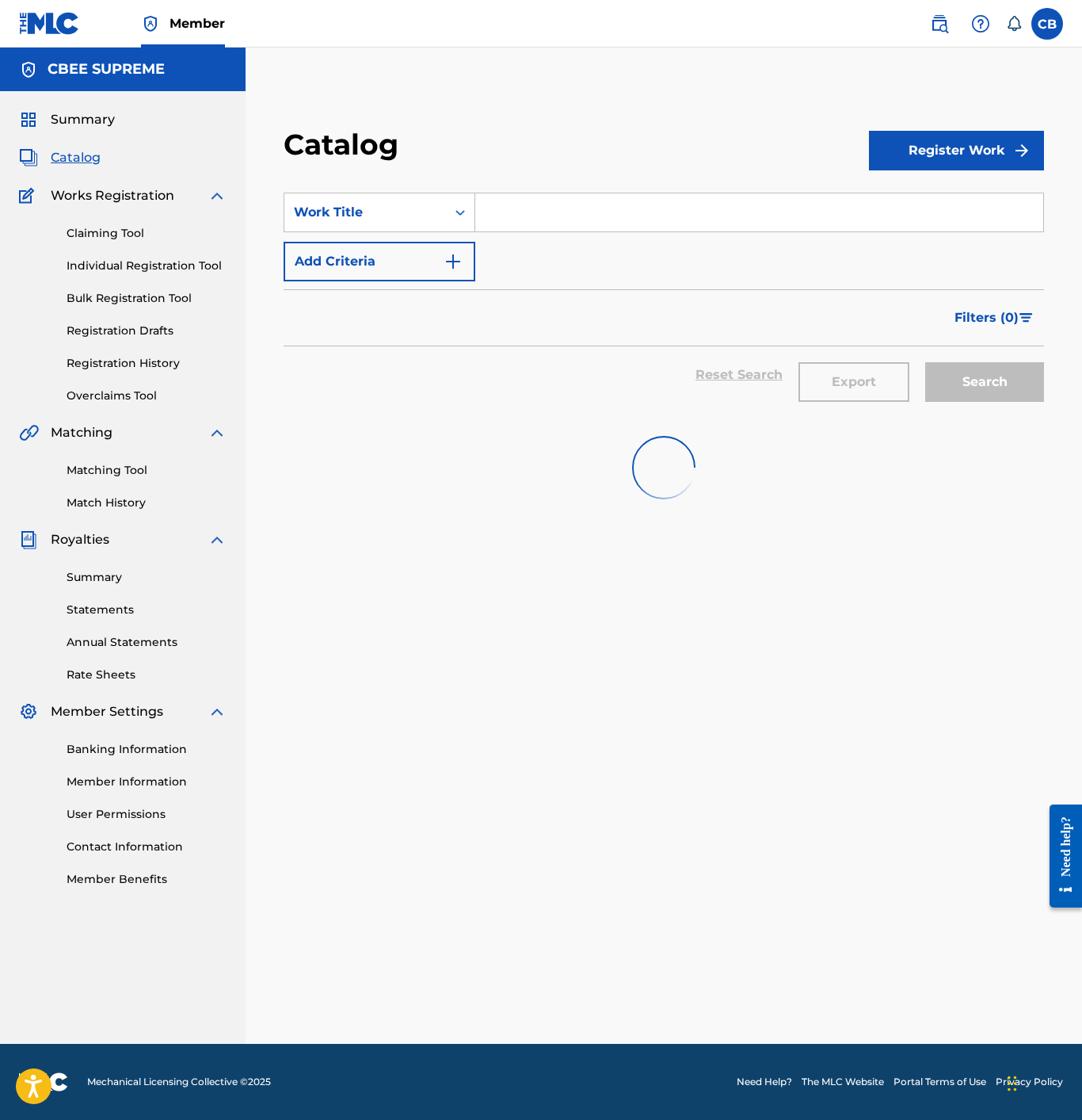
scroll to position [0, 0]
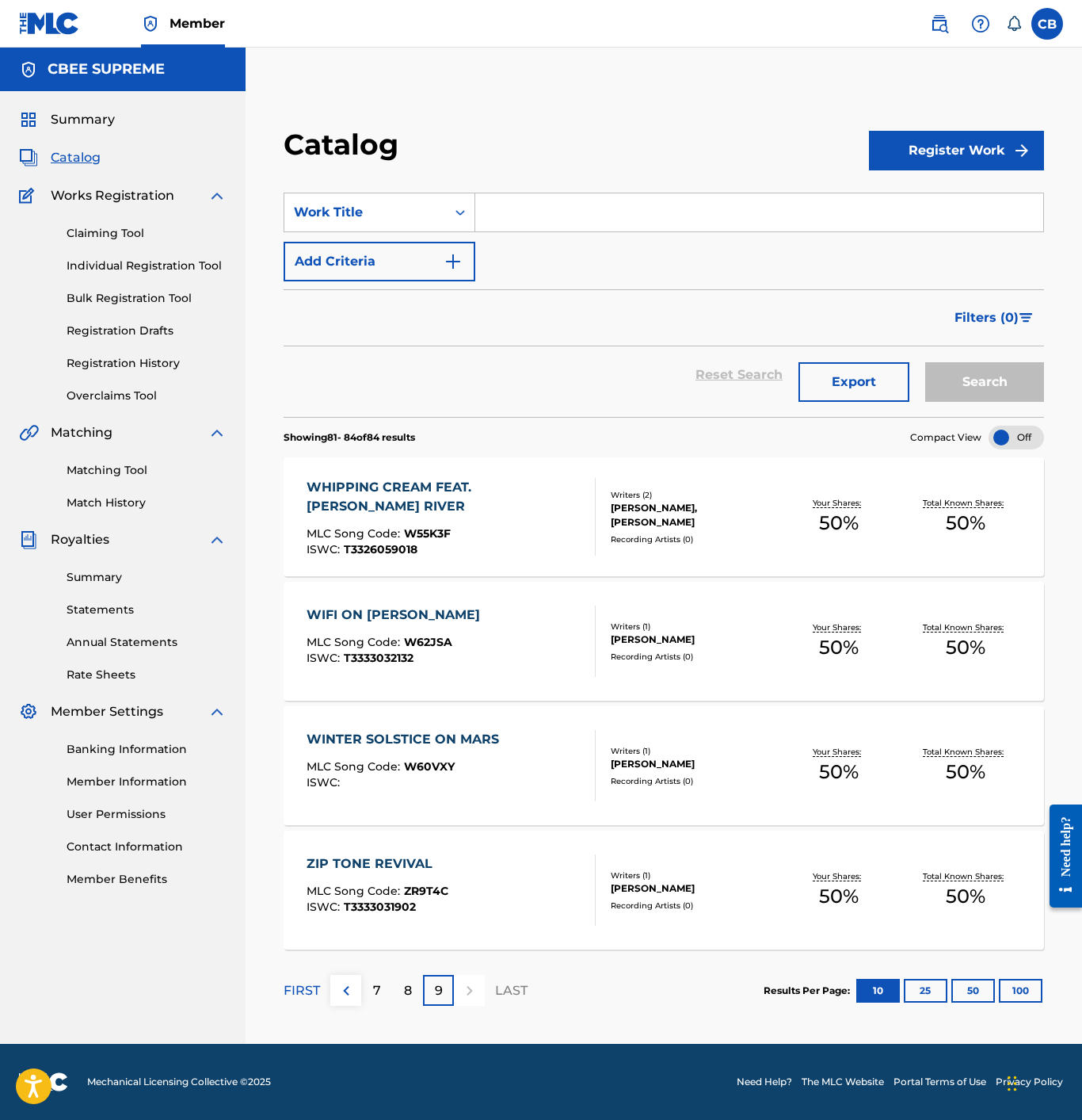
click at [383, 740] on div "WINTER SOLSTICE ON MARS" at bounding box center [407, 739] width 201 height 19
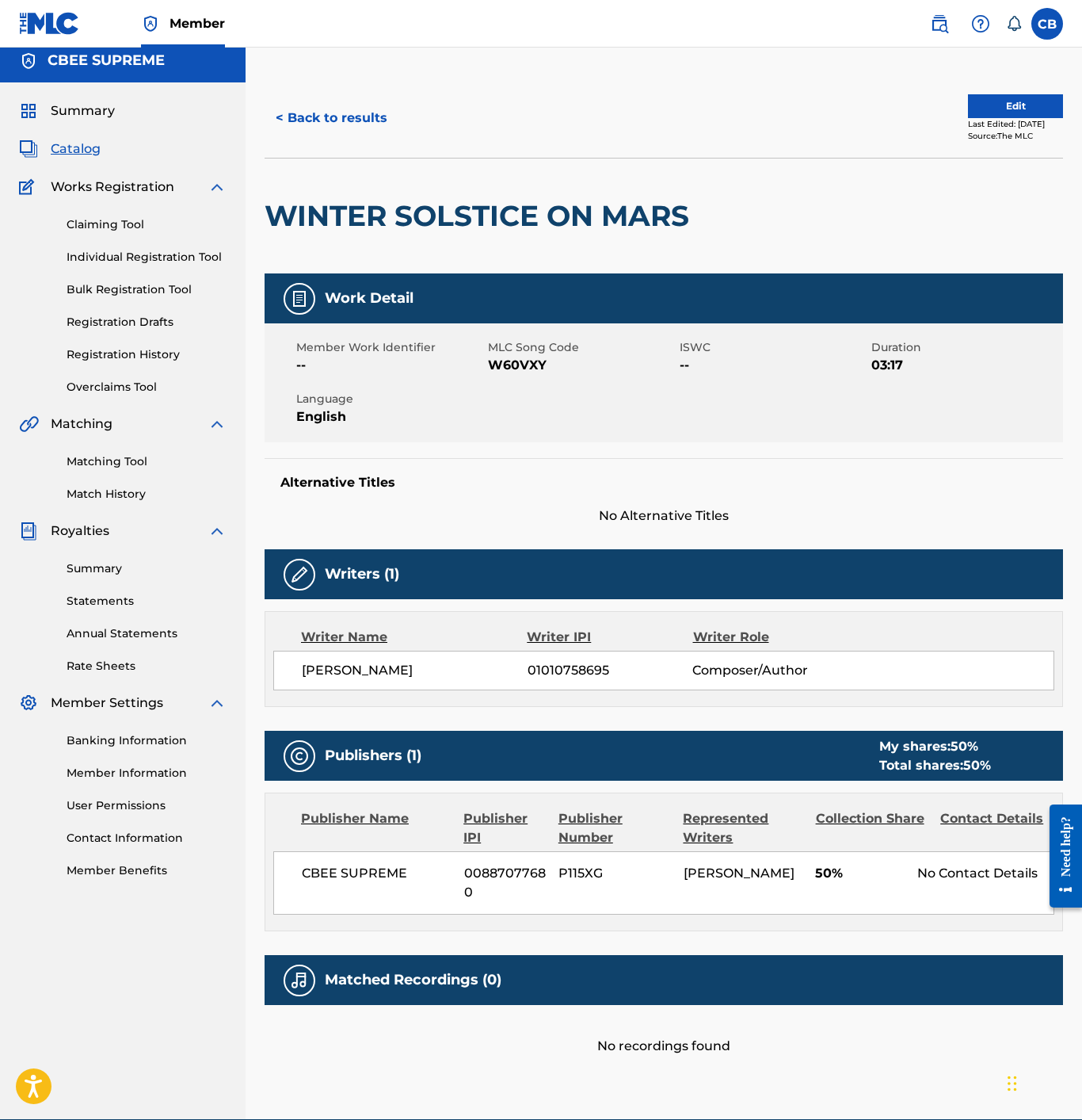
scroll to position [5, 0]
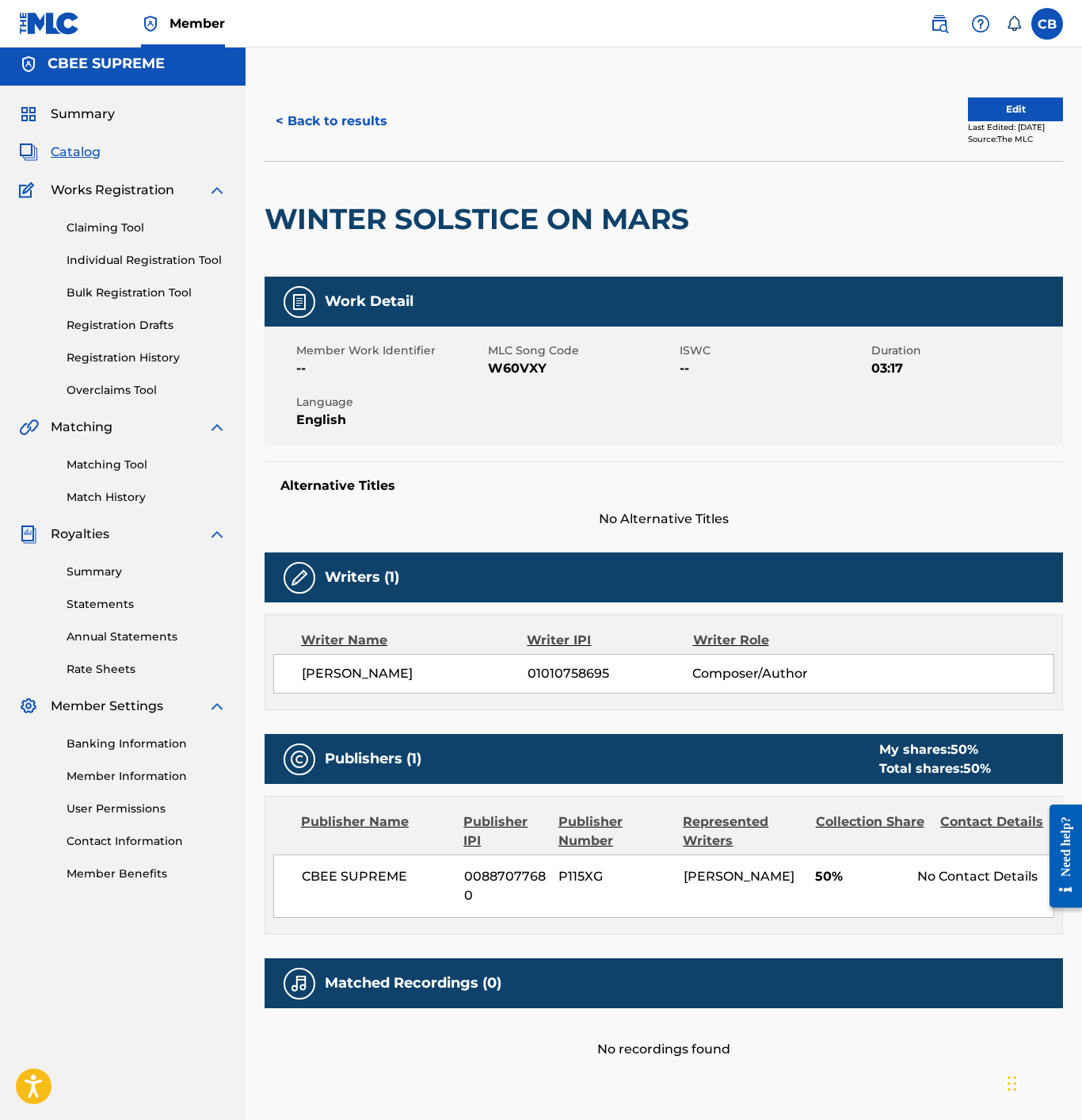
click at [517, 365] on span "W60VXY" at bounding box center [582, 368] width 188 height 19
copy span "W60VXY"
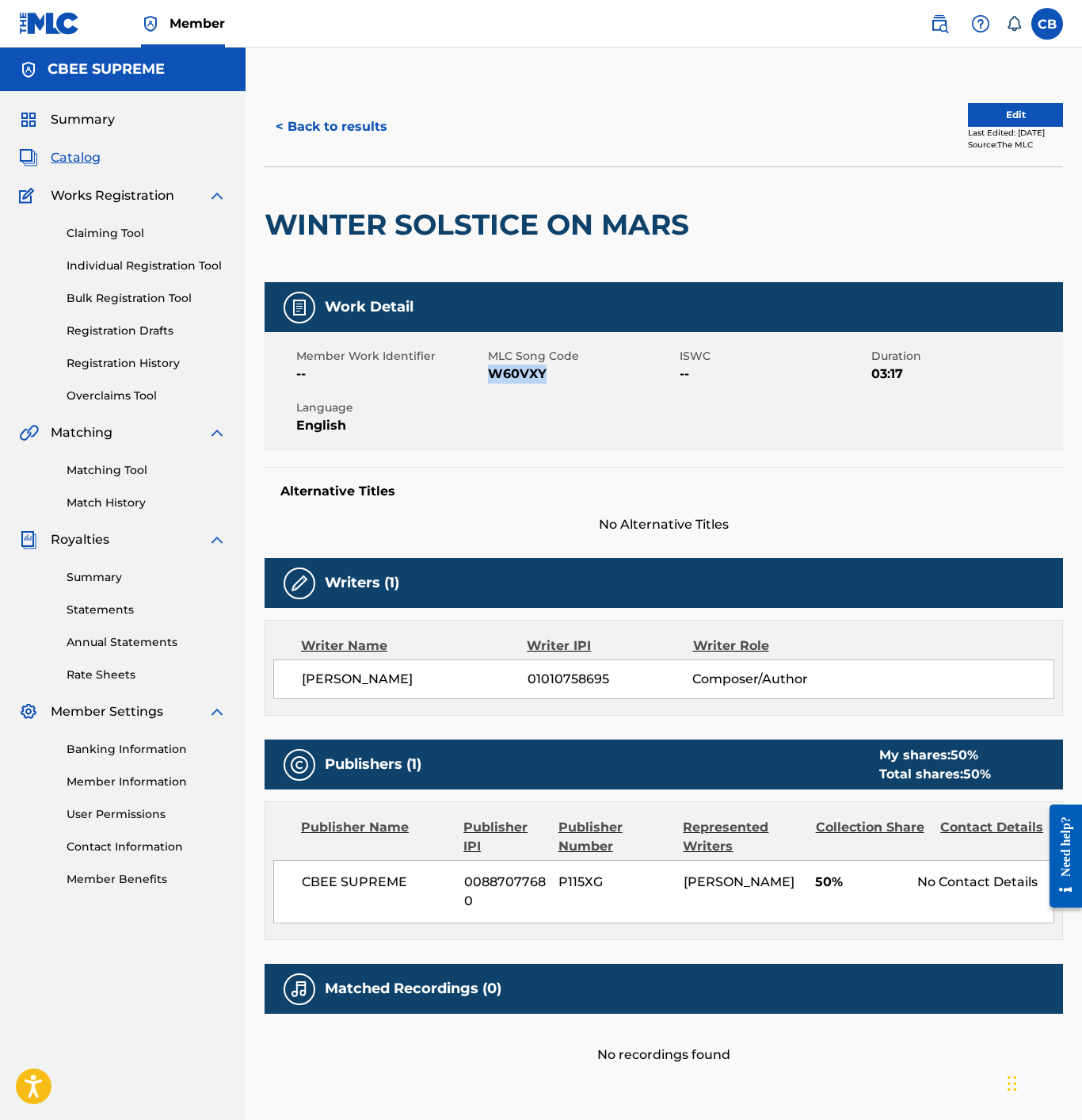
scroll to position [0, 0]
click at [315, 122] on button "< Back to results" at bounding box center [331, 126] width 134 height 40
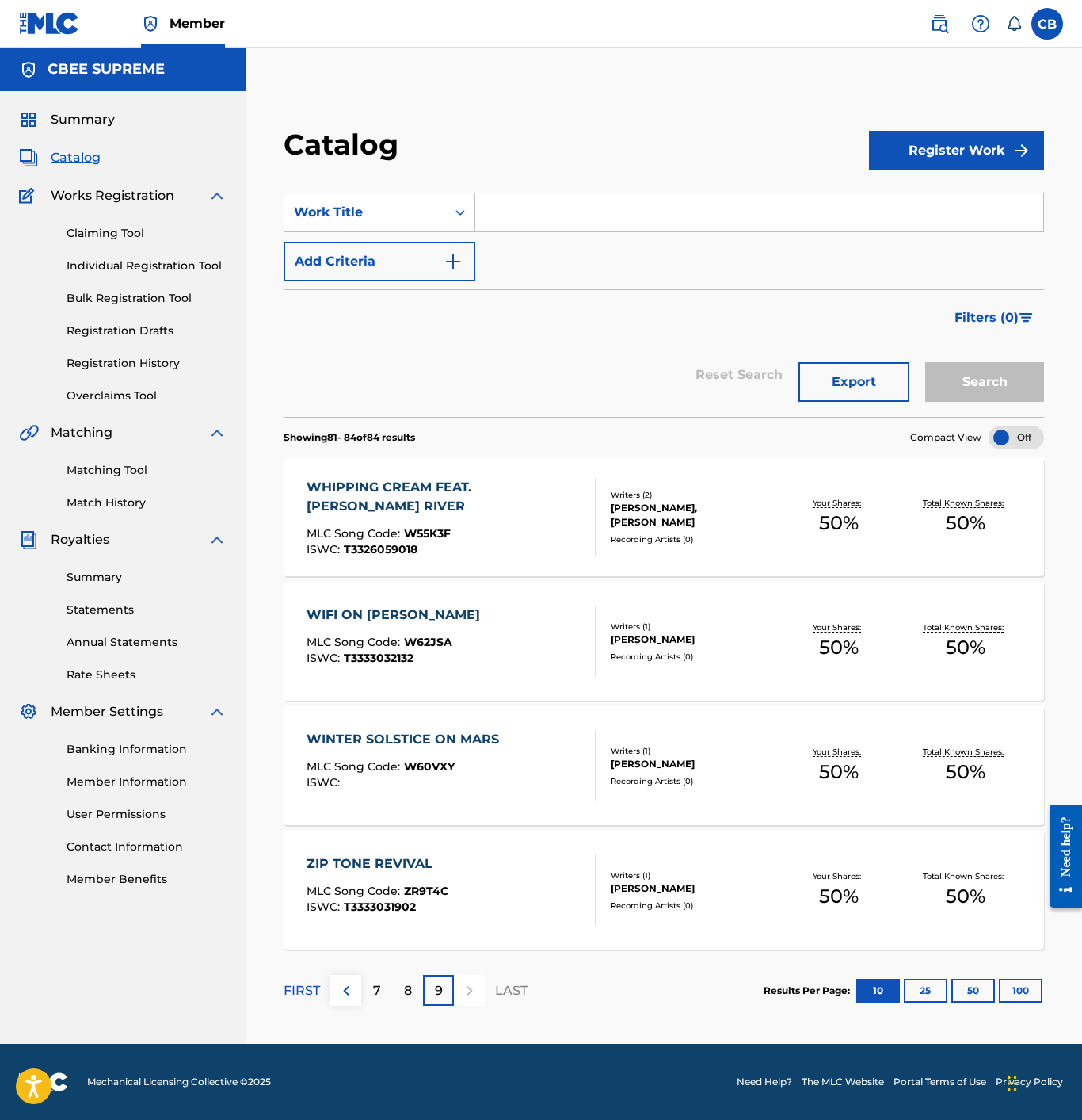
click at [378, 996] on p "7" at bounding box center [377, 990] width 8 height 19
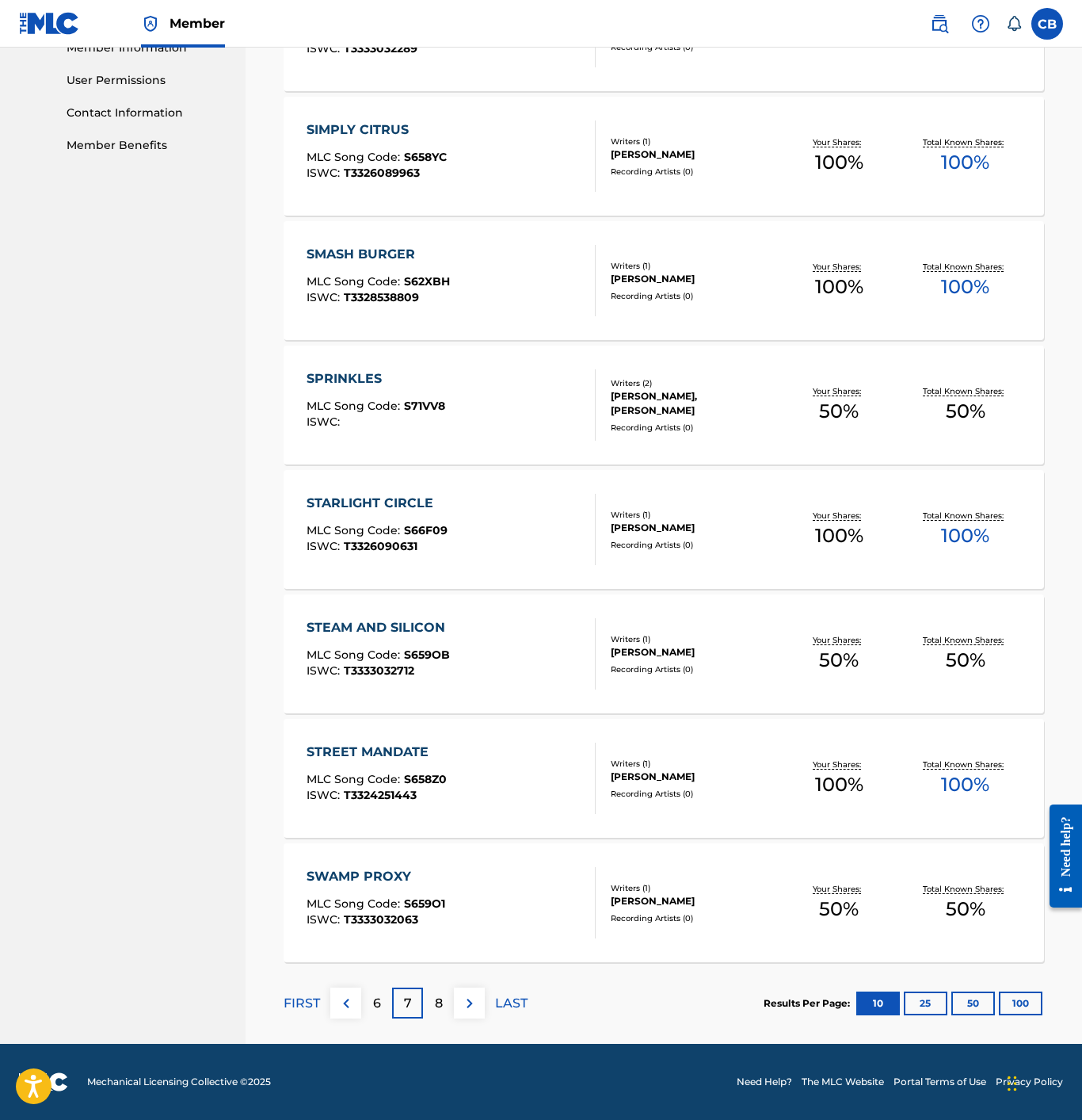
scroll to position [734, 0]
click at [378, 1004] on p "6" at bounding box center [377, 1004] width 8 height 19
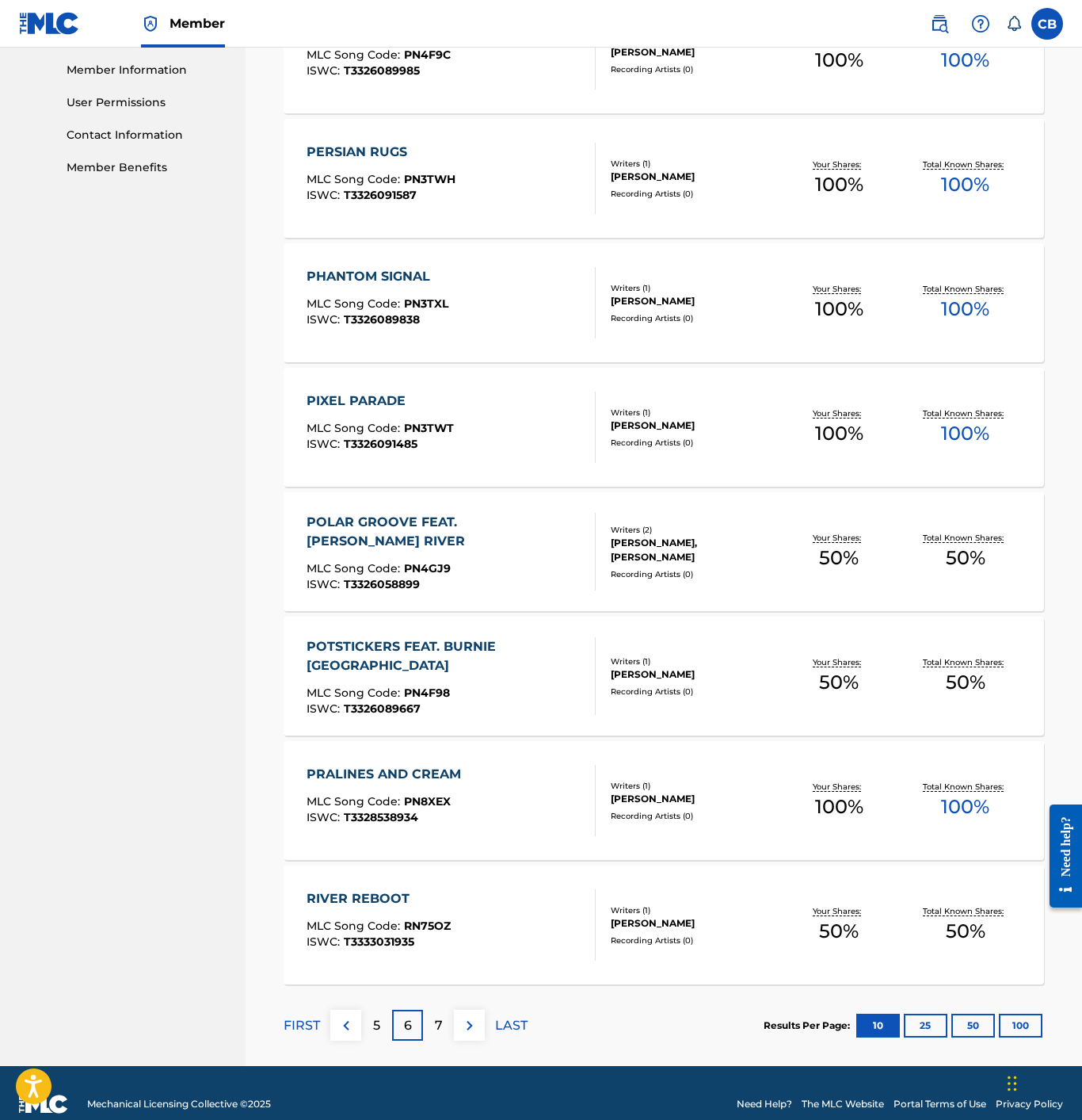
scroll to position [712, 0]
click at [379, 1020] on p "5" at bounding box center [377, 1025] width 7 height 19
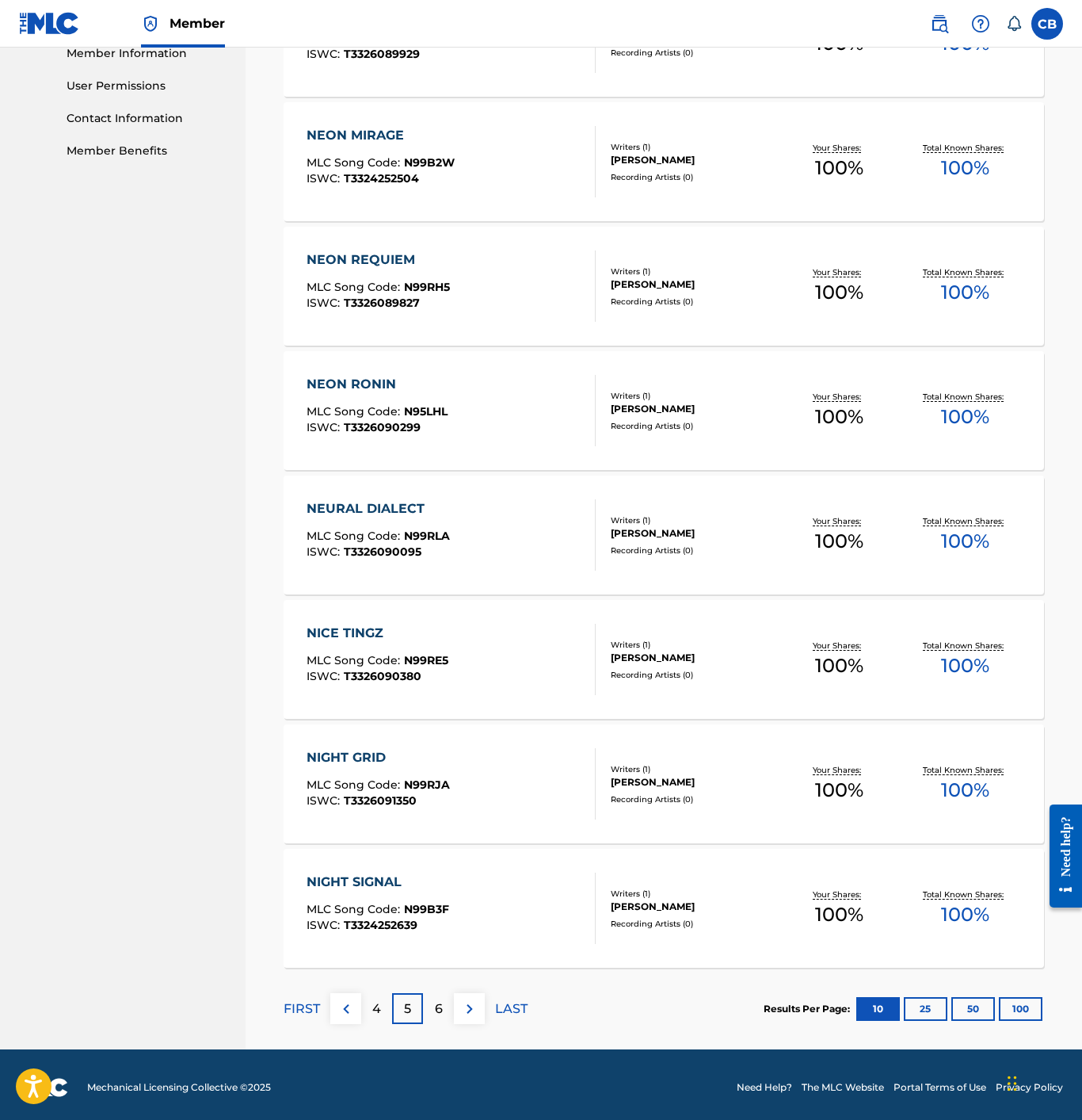
scroll to position [732, 0]
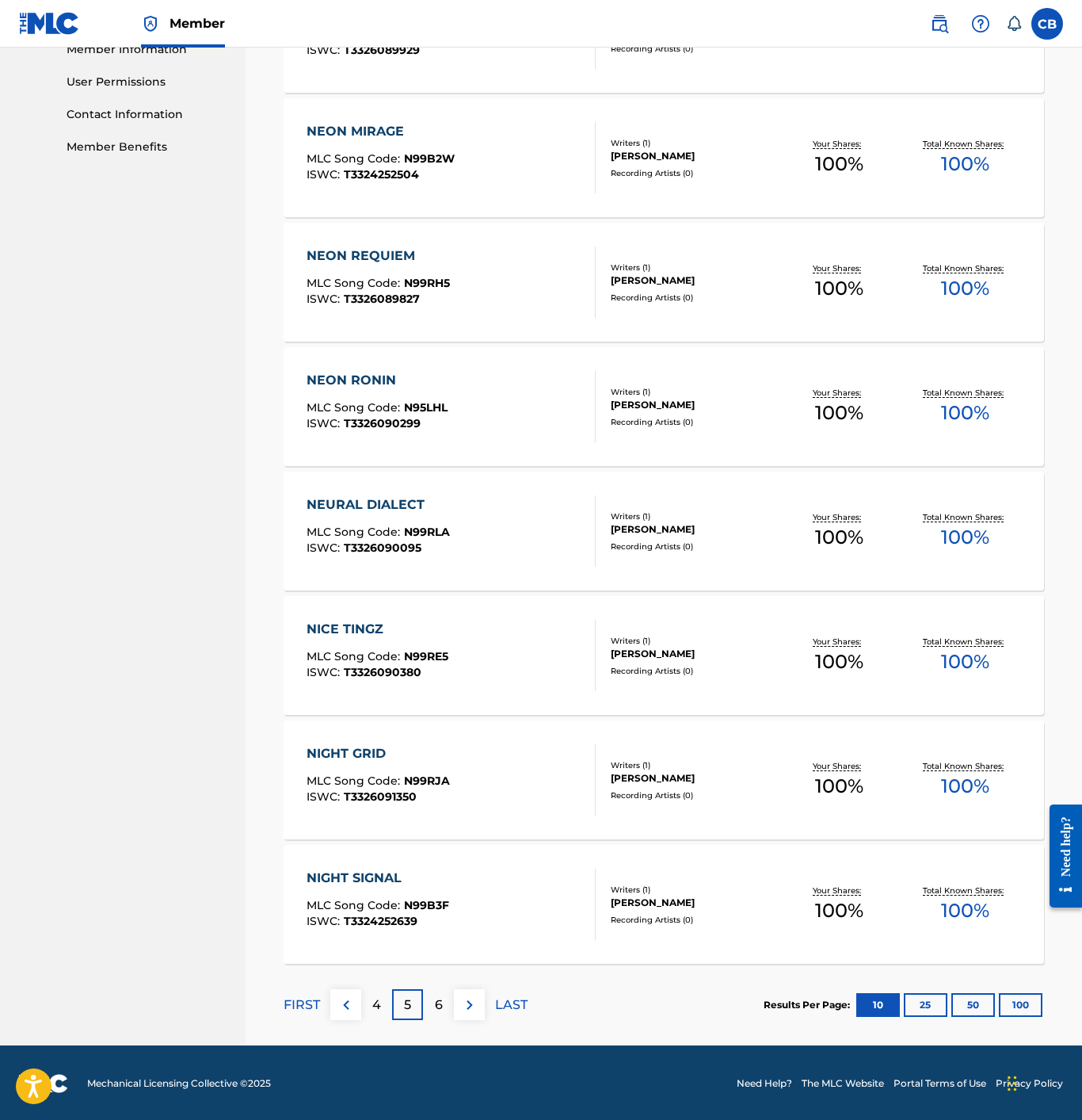
click at [380, 1015] on div "4" at bounding box center [376, 1004] width 31 height 31
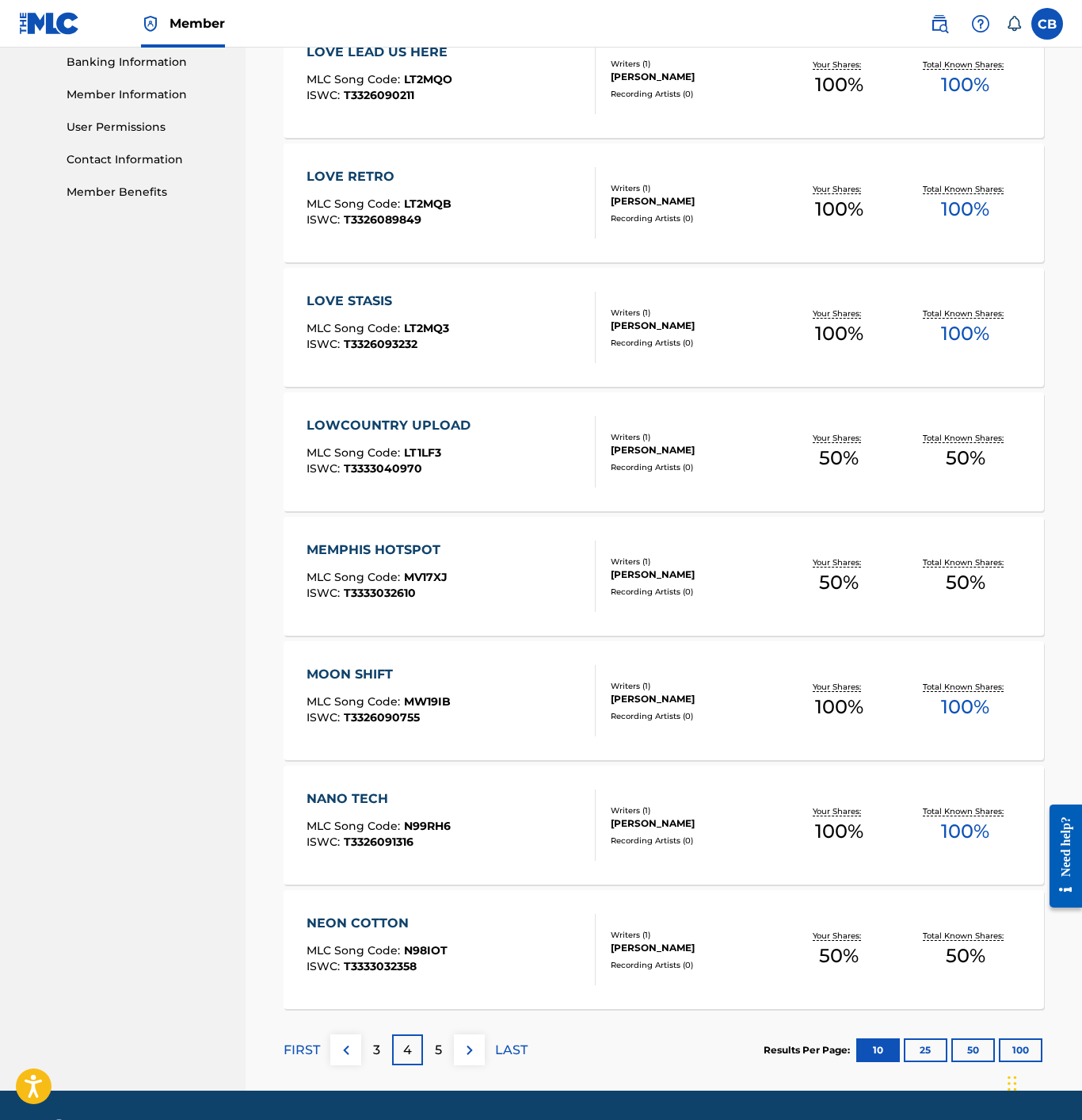
scroll to position [697, 0]
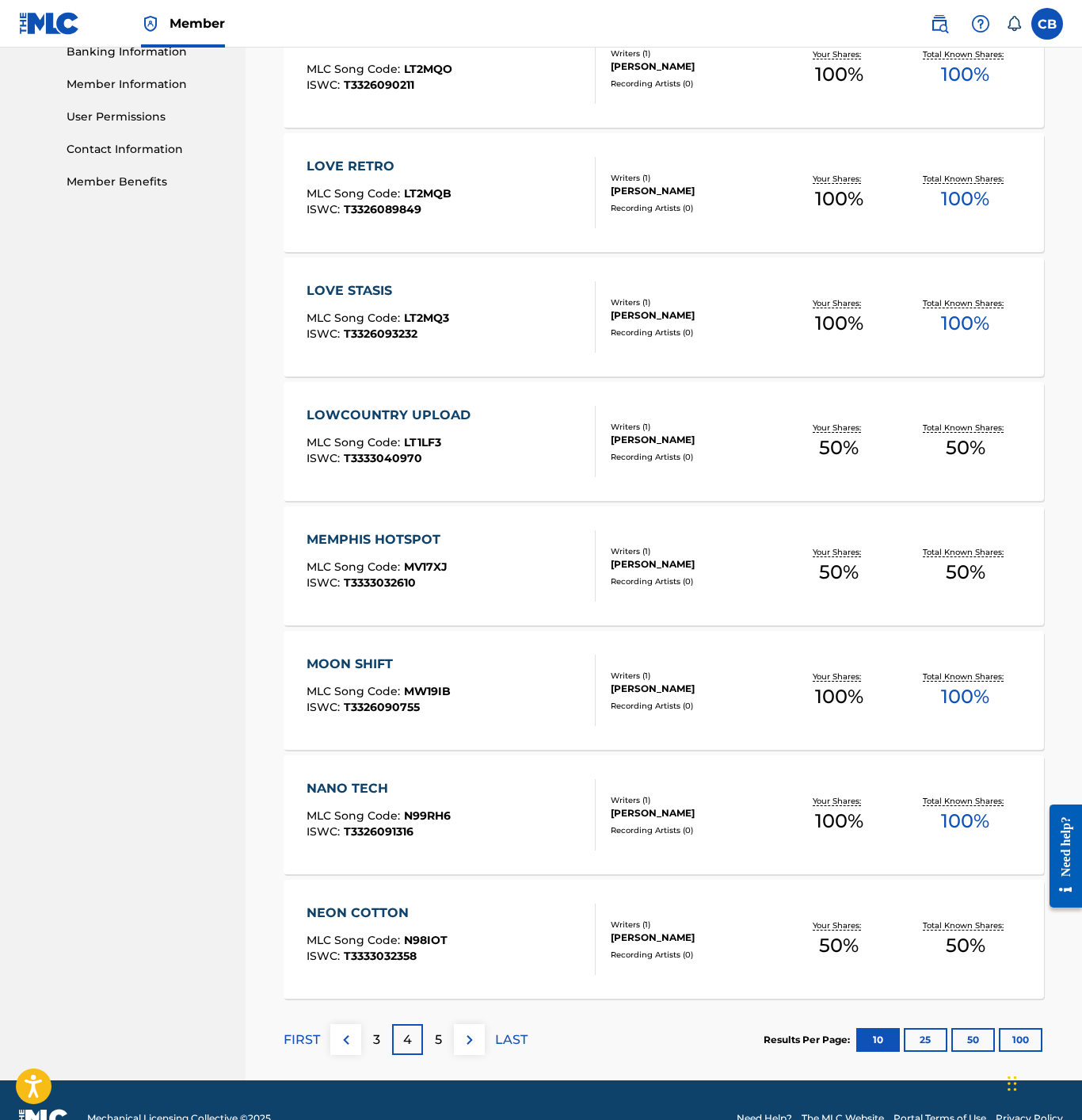
click at [374, 1033] on p "3" at bounding box center [377, 1040] width 7 height 19
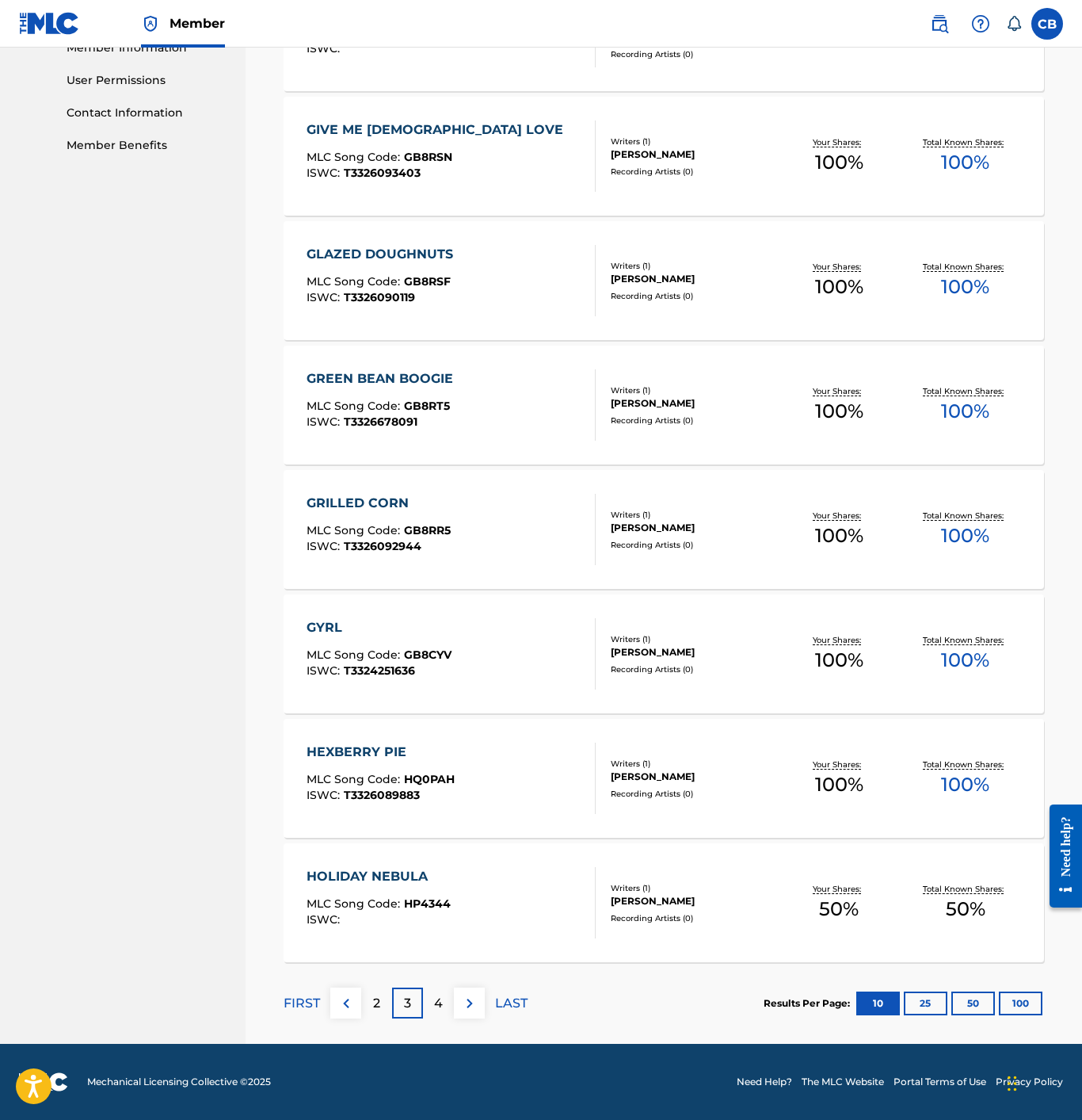
scroll to position [734, 0]
click at [431, 1004] on div "4" at bounding box center [438, 1003] width 31 height 31
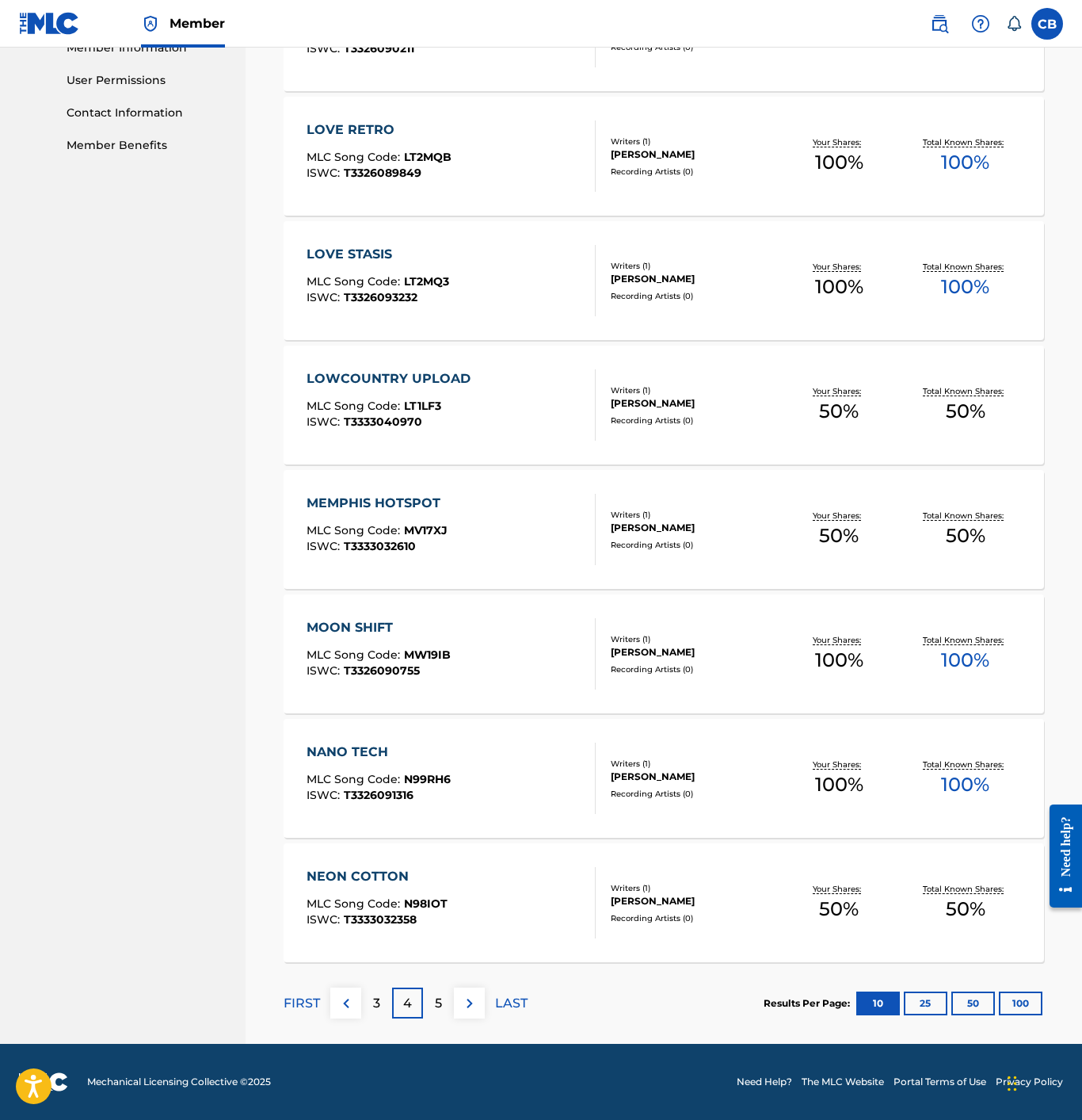
click at [385, 1000] on div "3" at bounding box center [376, 1003] width 31 height 31
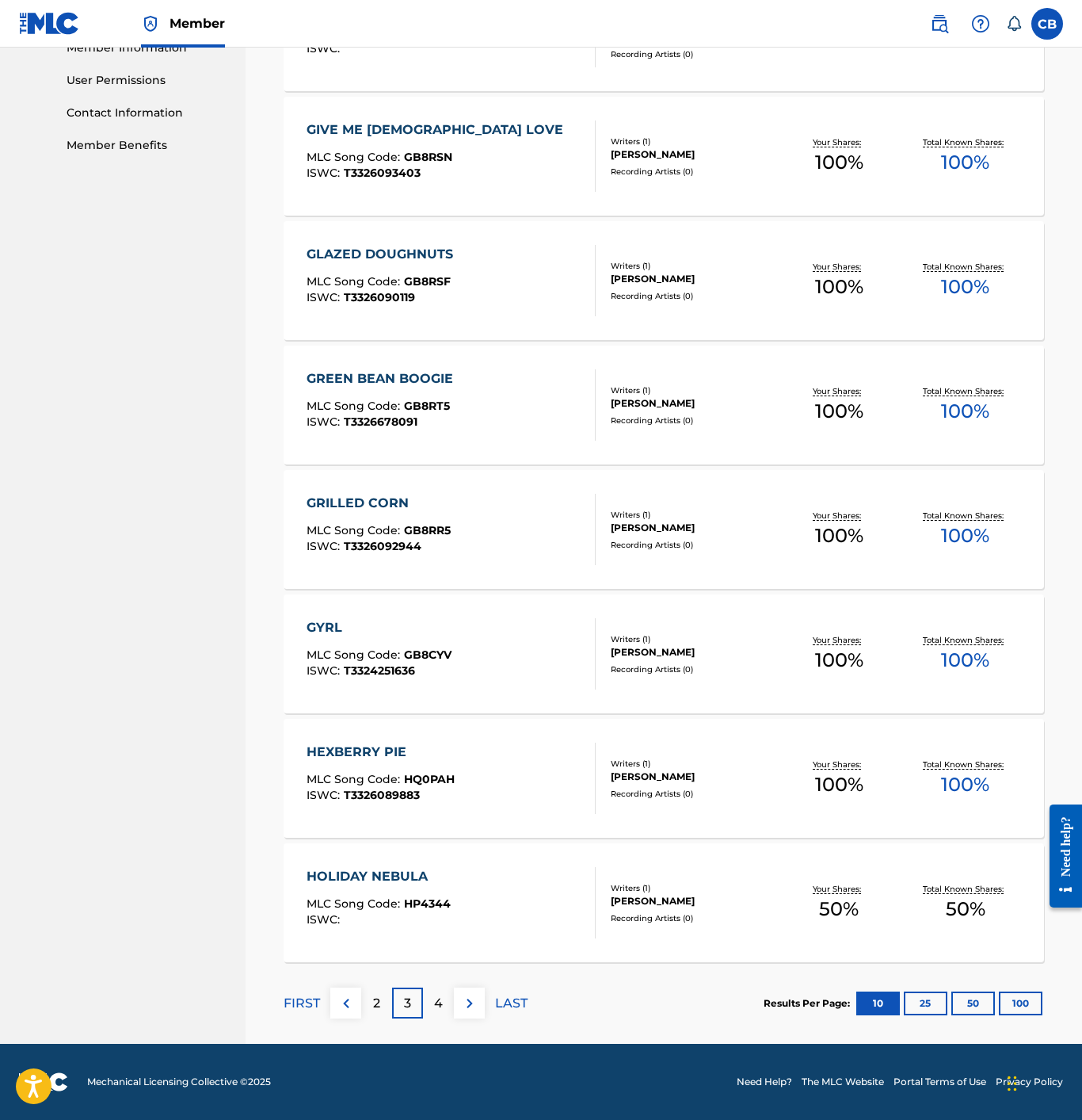
click at [382, 1003] on div "2" at bounding box center [376, 1003] width 31 height 31
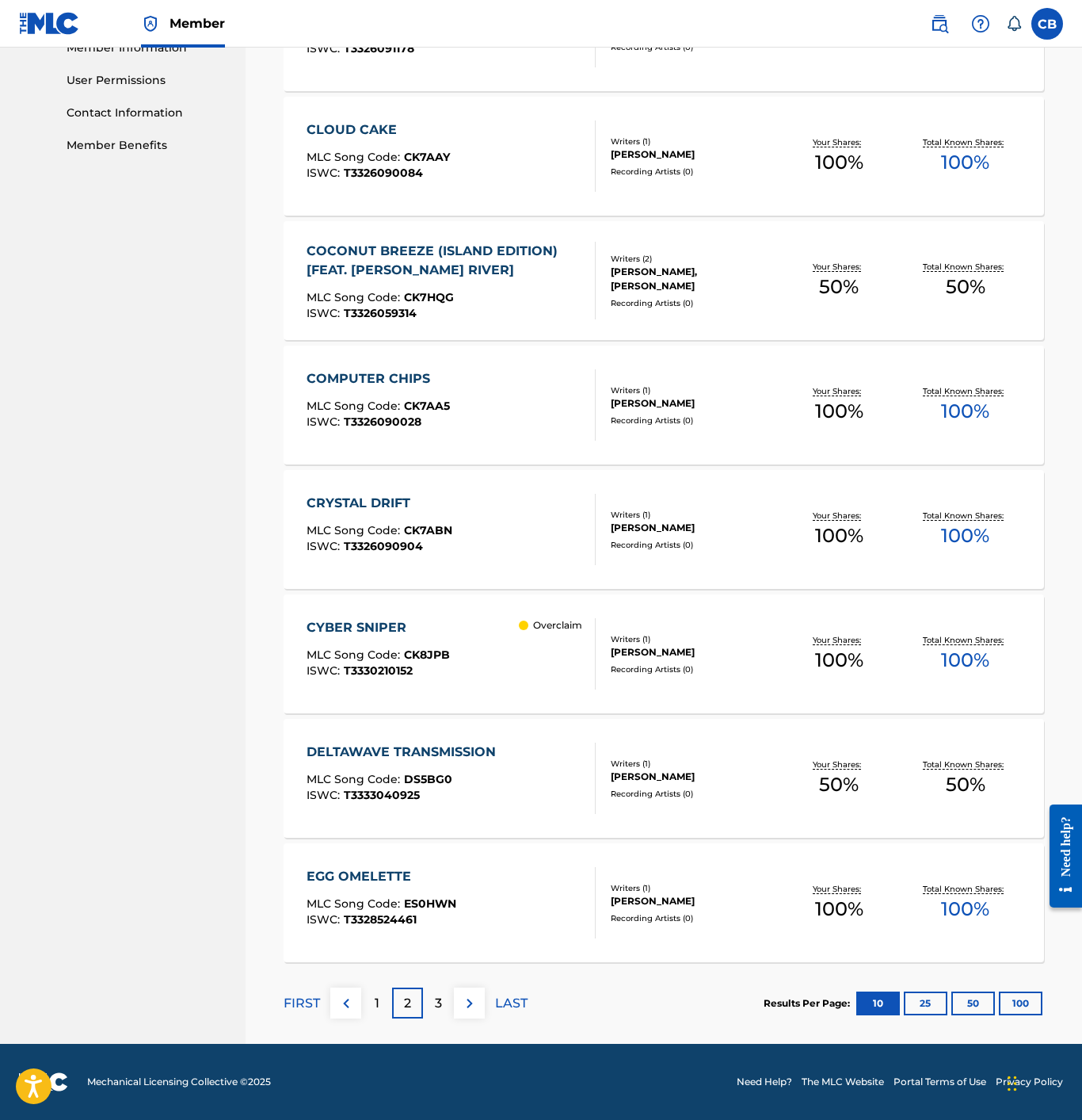
click at [380, 1006] on div "1" at bounding box center [376, 1003] width 31 height 31
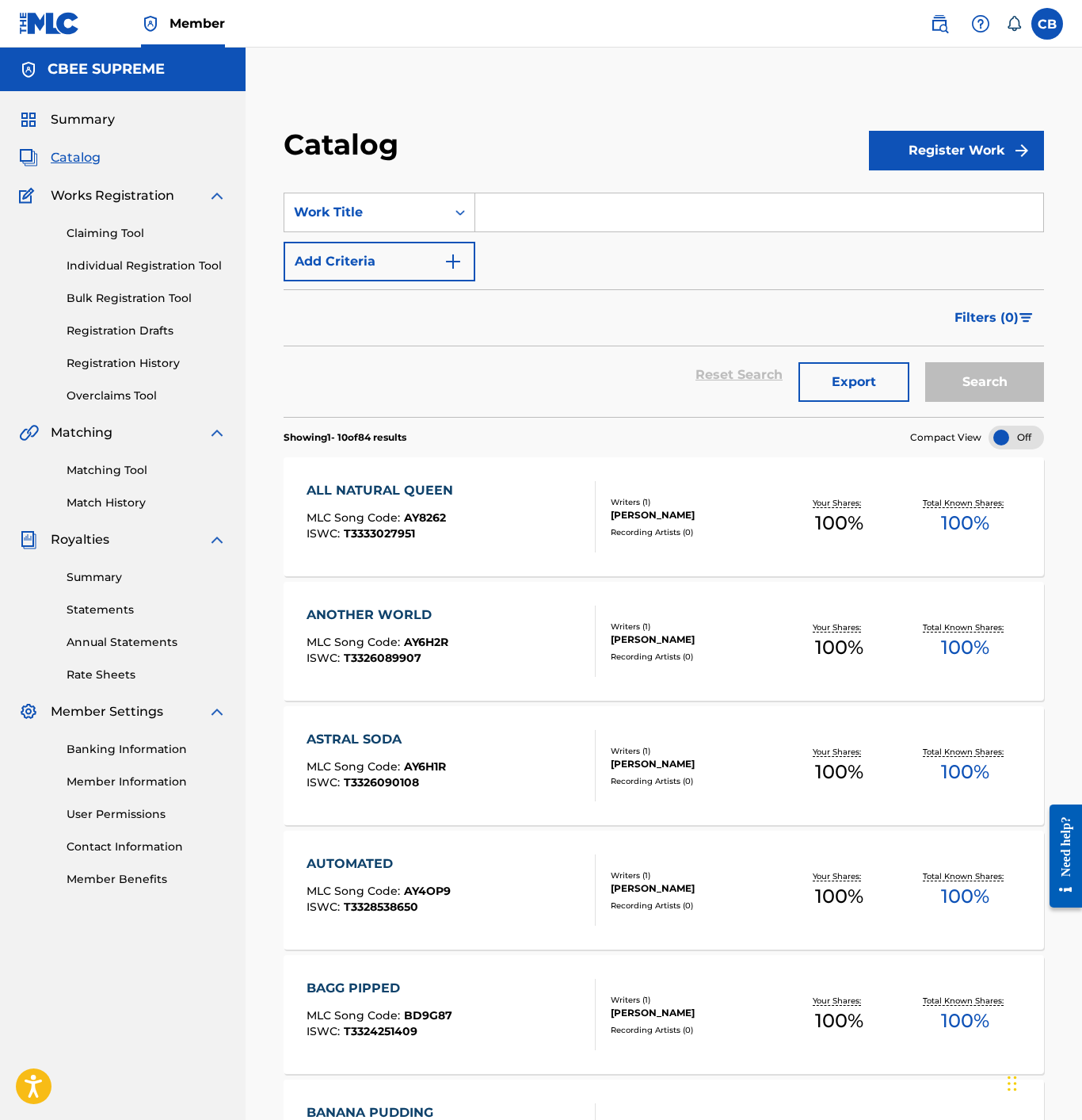
scroll to position [0, 0]
